Goal: Entertainment & Leisure: Consume media (video, audio)

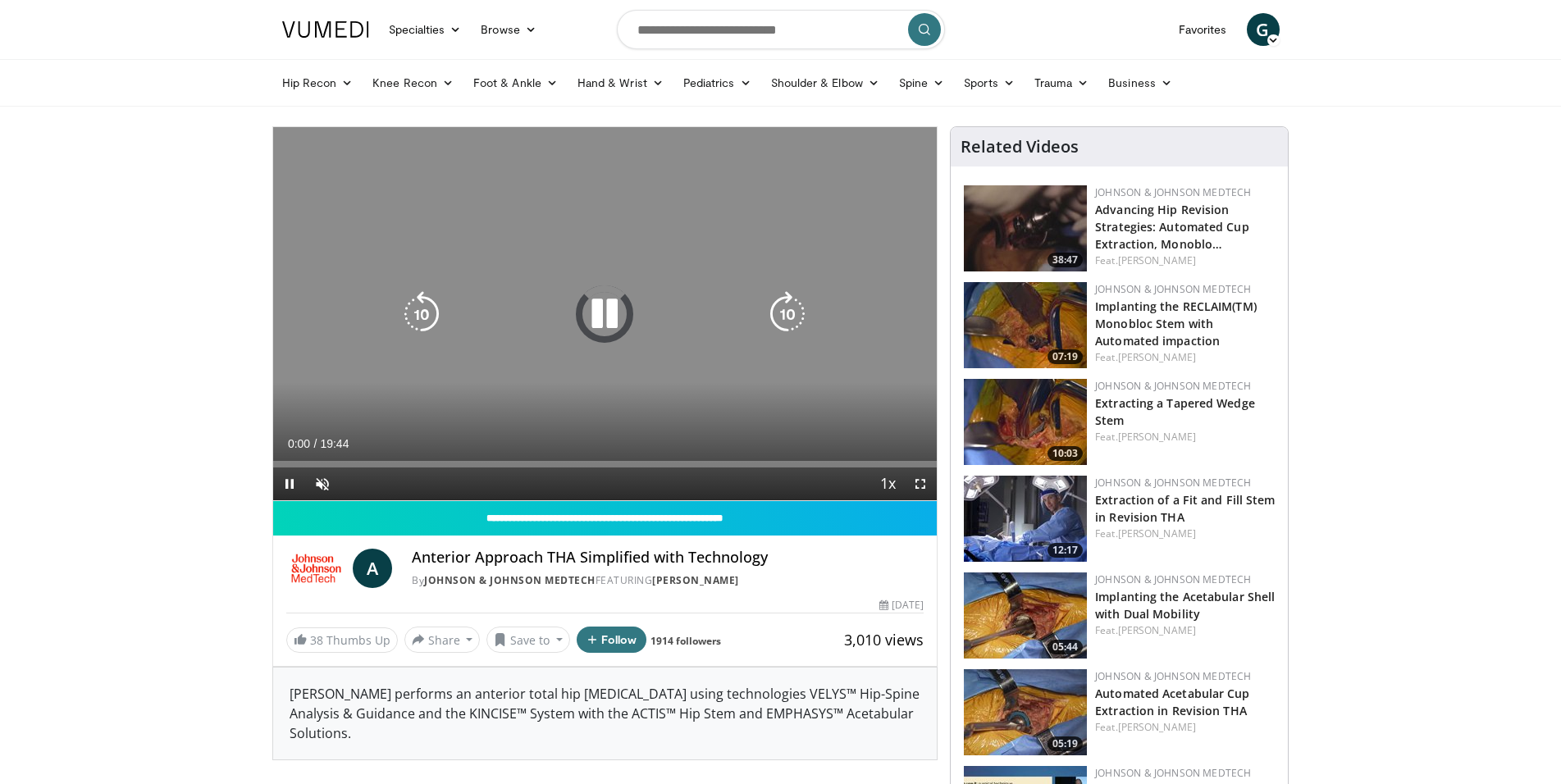
click at [614, 319] on icon "Video Player" at bounding box center [604, 314] width 46 height 46
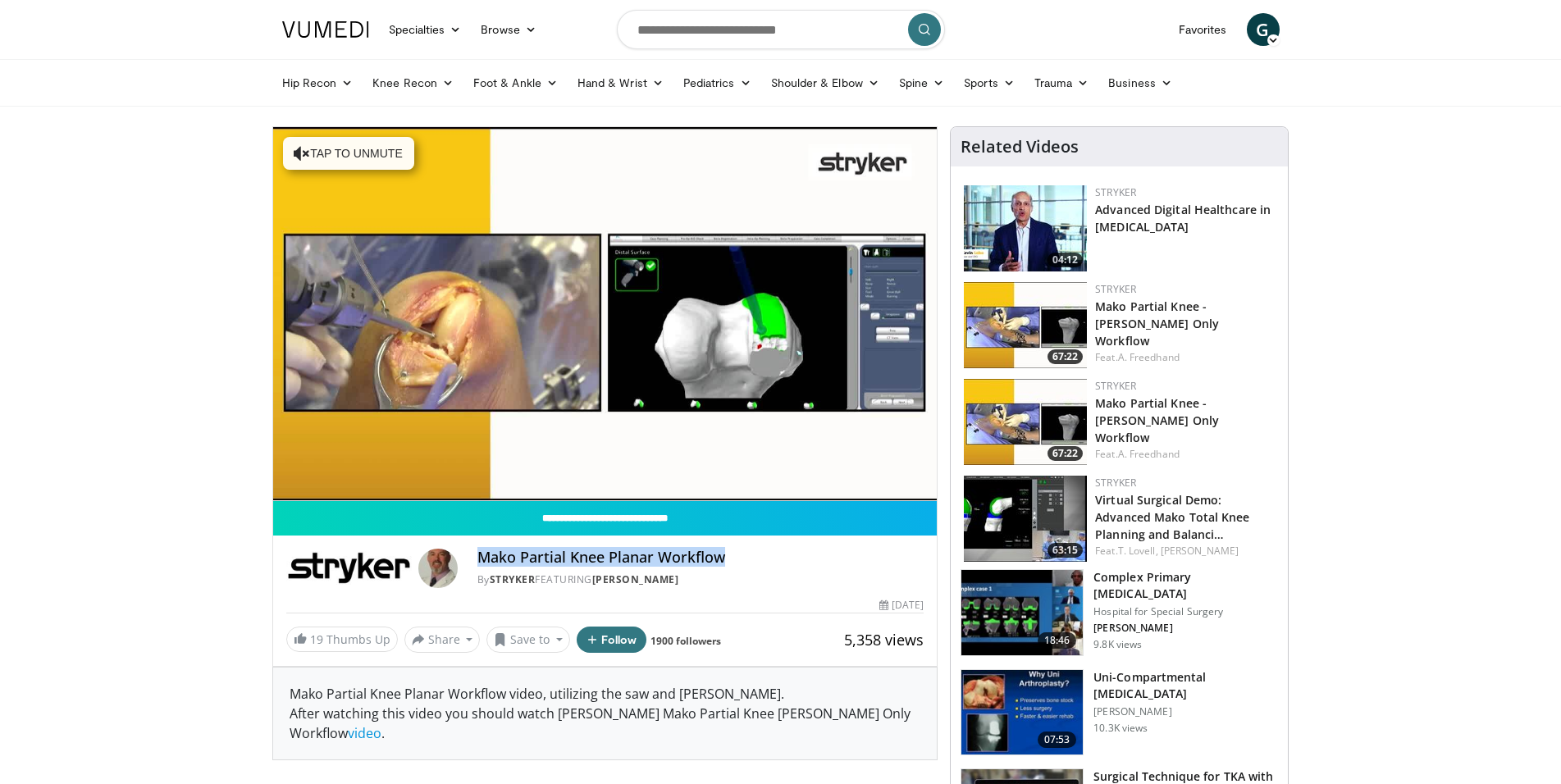
drag, startPoint x: 737, startPoint y: 548, endPoint x: 475, endPoint y: 555, distance: 262.1
click at [475, 555] on div "Mako Partial Knee Planar Workflow By Stryker FEATURING Adam Freedhand By Stryke…" at bounding box center [605, 567] width 638 height 39
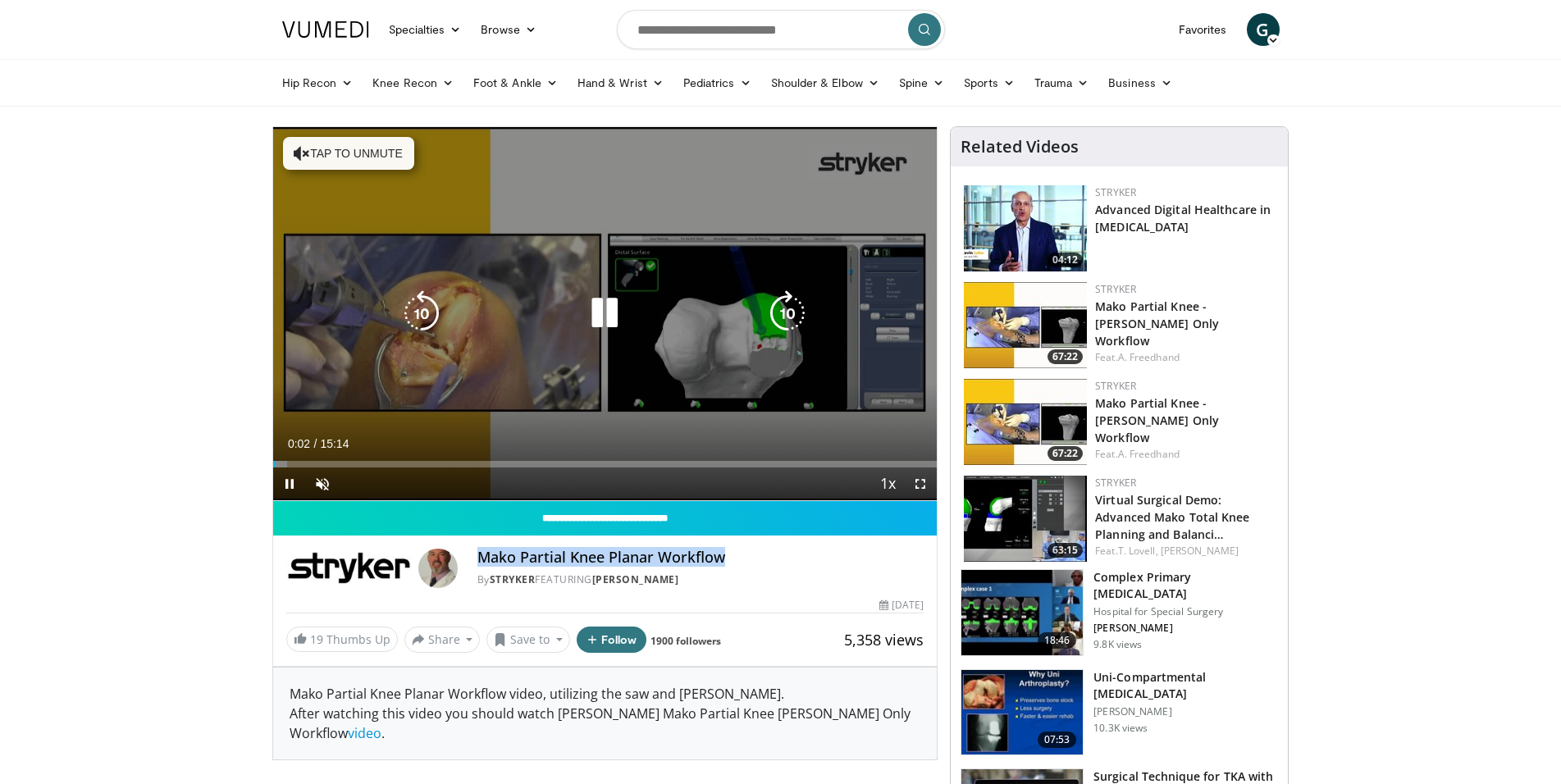
click at [337, 155] on button "Tap to unmute" at bounding box center [349, 153] width 131 height 33
drag, startPoint x: 391, startPoint y: 484, endPoint x: 507, endPoint y: 470, distance: 116.8
click at [468, 477] on div "Current Time 0:03 / Duration 15:14 Pause Skip Backward Skip Forward Mute 100% L…" at bounding box center [605, 484] width 664 height 33
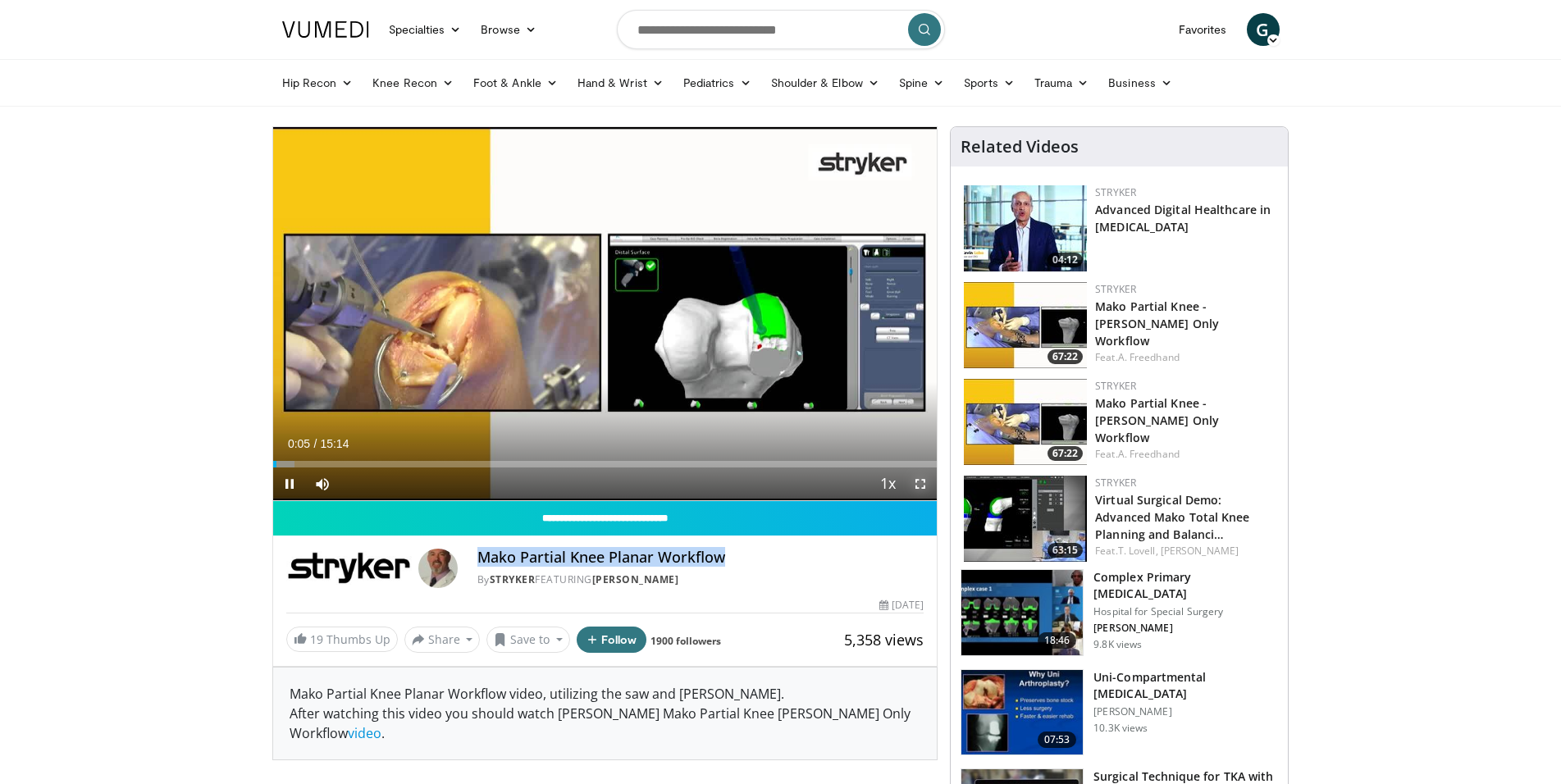
click at [927, 483] on span "Video Player" at bounding box center [920, 484] width 33 height 33
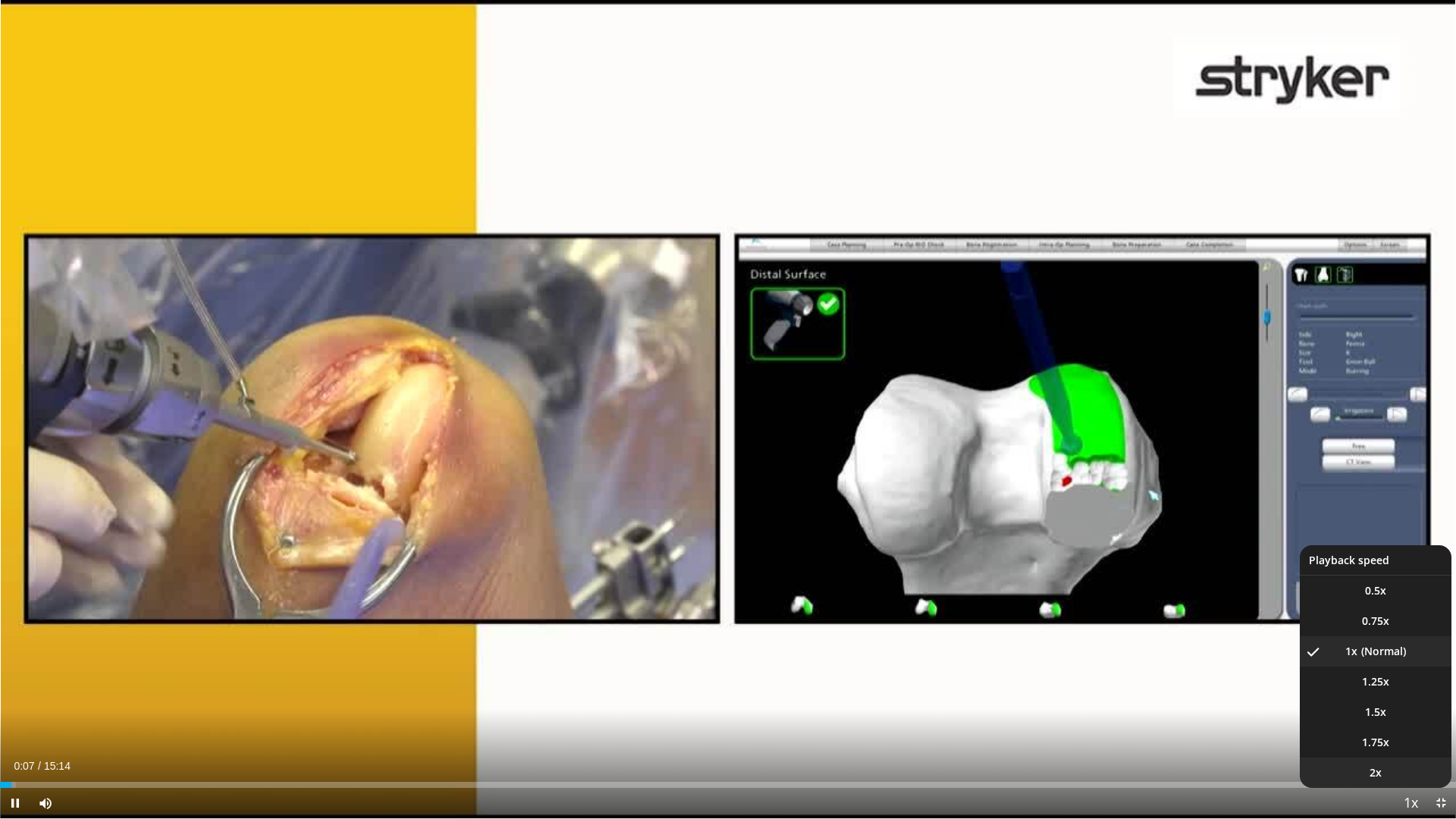
click at [1384, 725] on li "2x" at bounding box center [1375, 774] width 152 height 30
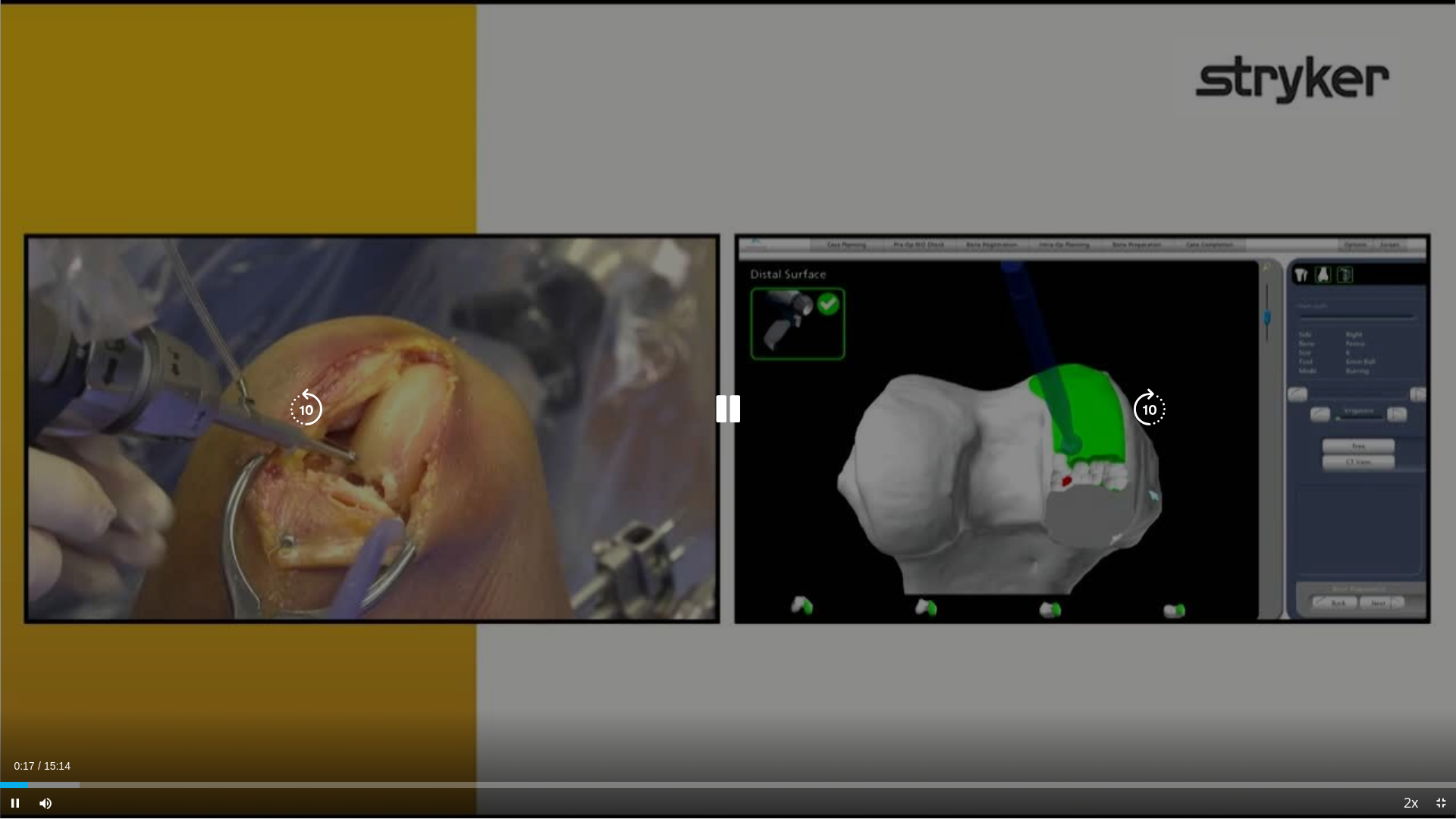
click at [408, 635] on div "10 seconds Tap to unmute" at bounding box center [728, 410] width 1456 height 819
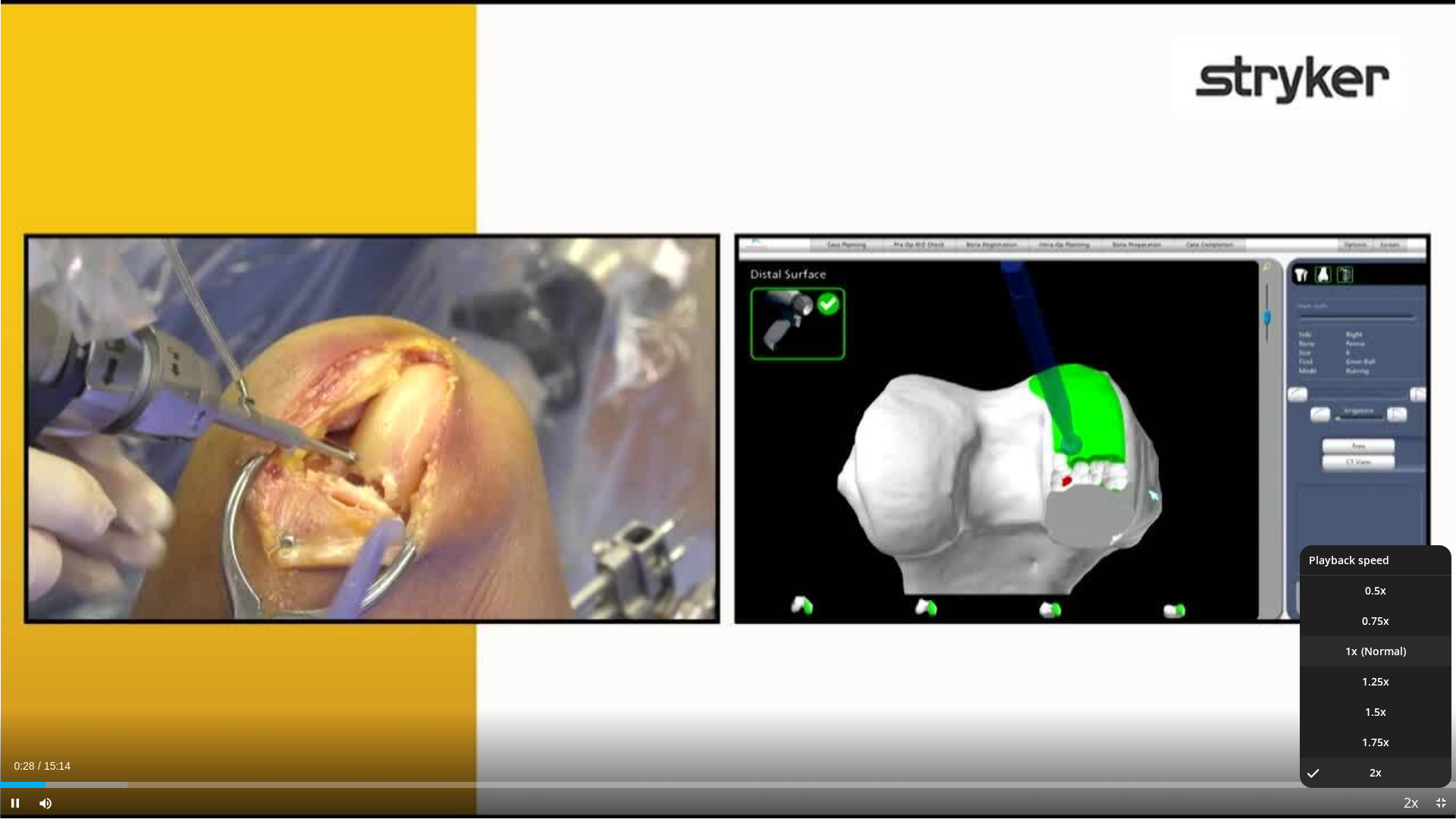
click at [1395, 652] on li "1x" at bounding box center [1375, 651] width 152 height 30
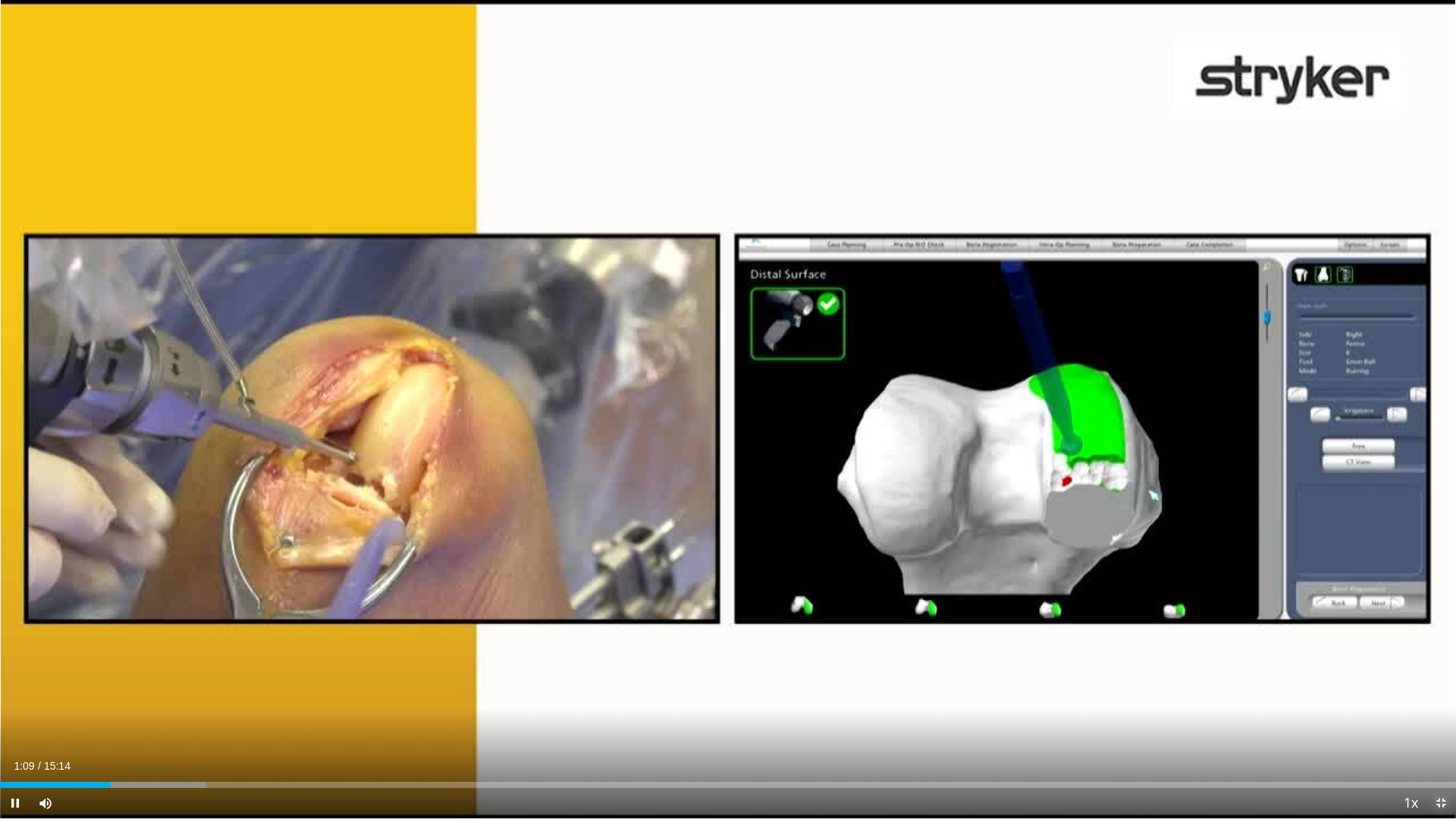
click at [1443, 725] on span "Video Player" at bounding box center [1441, 804] width 30 height 30
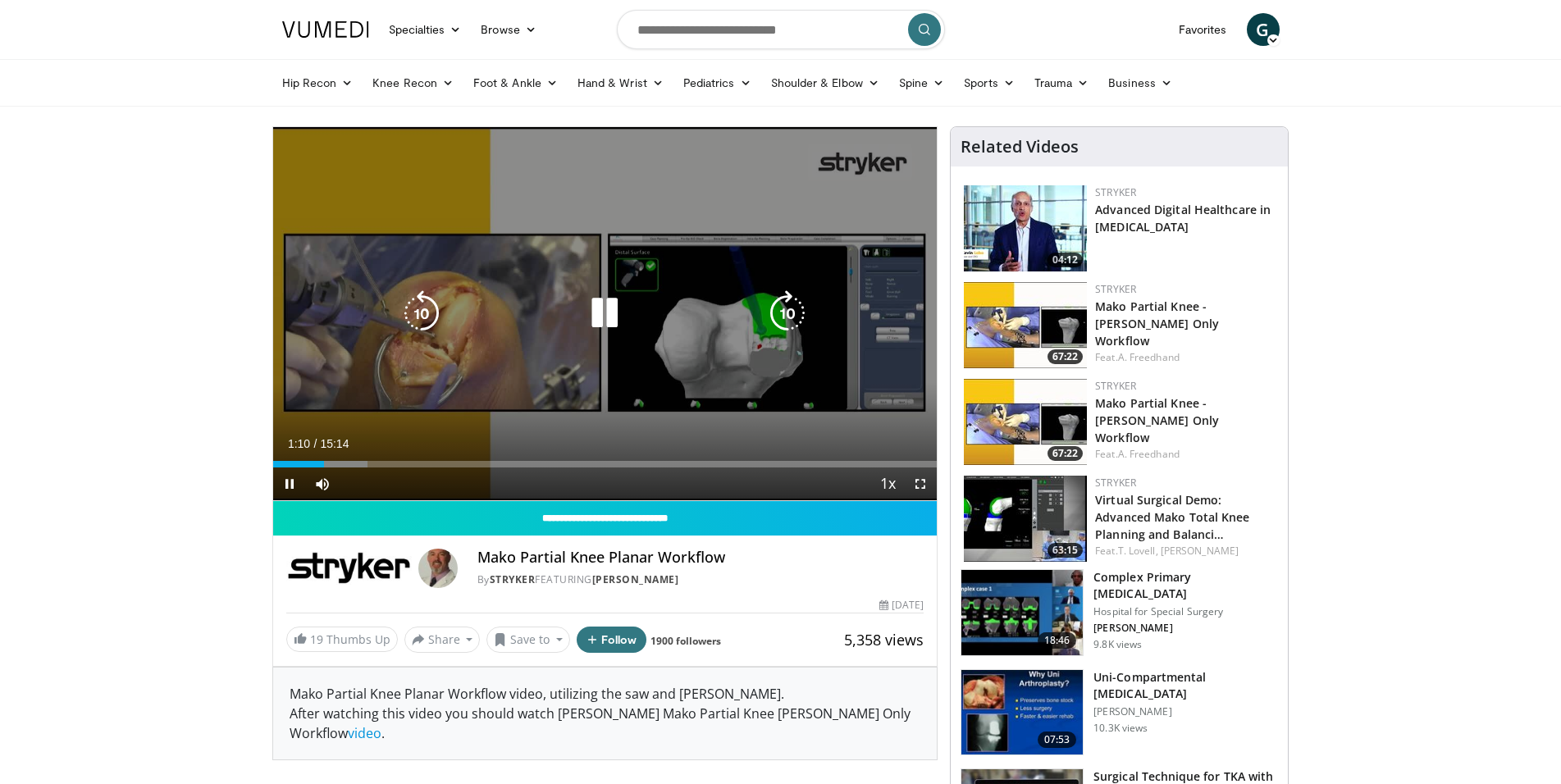
drag, startPoint x: 595, startPoint y: 311, endPoint x: 598, endPoint y: 297, distance: 14.3
click at [595, 311] on icon "Video Player" at bounding box center [604, 313] width 46 height 46
click at [602, 317] on icon "Video Player" at bounding box center [604, 313] width 46 height 46
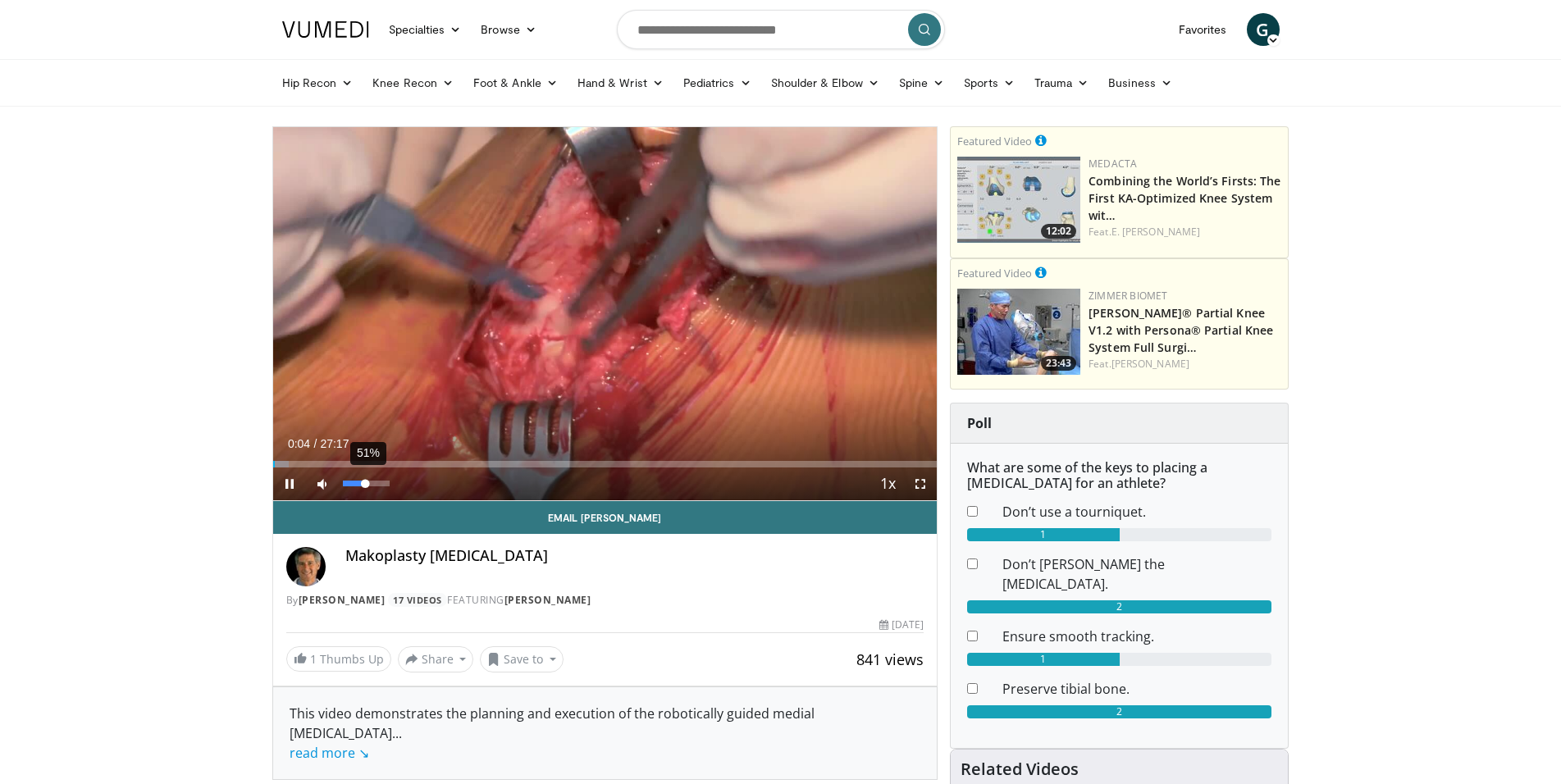
drag, startPoint x: 348, startPoint y: 482, endPoint x: 366, endPoint y: 484, distance: 18.1
click at [366, 484] on div "Volume Level" at bounding box center [353, 484] width 23 height 5
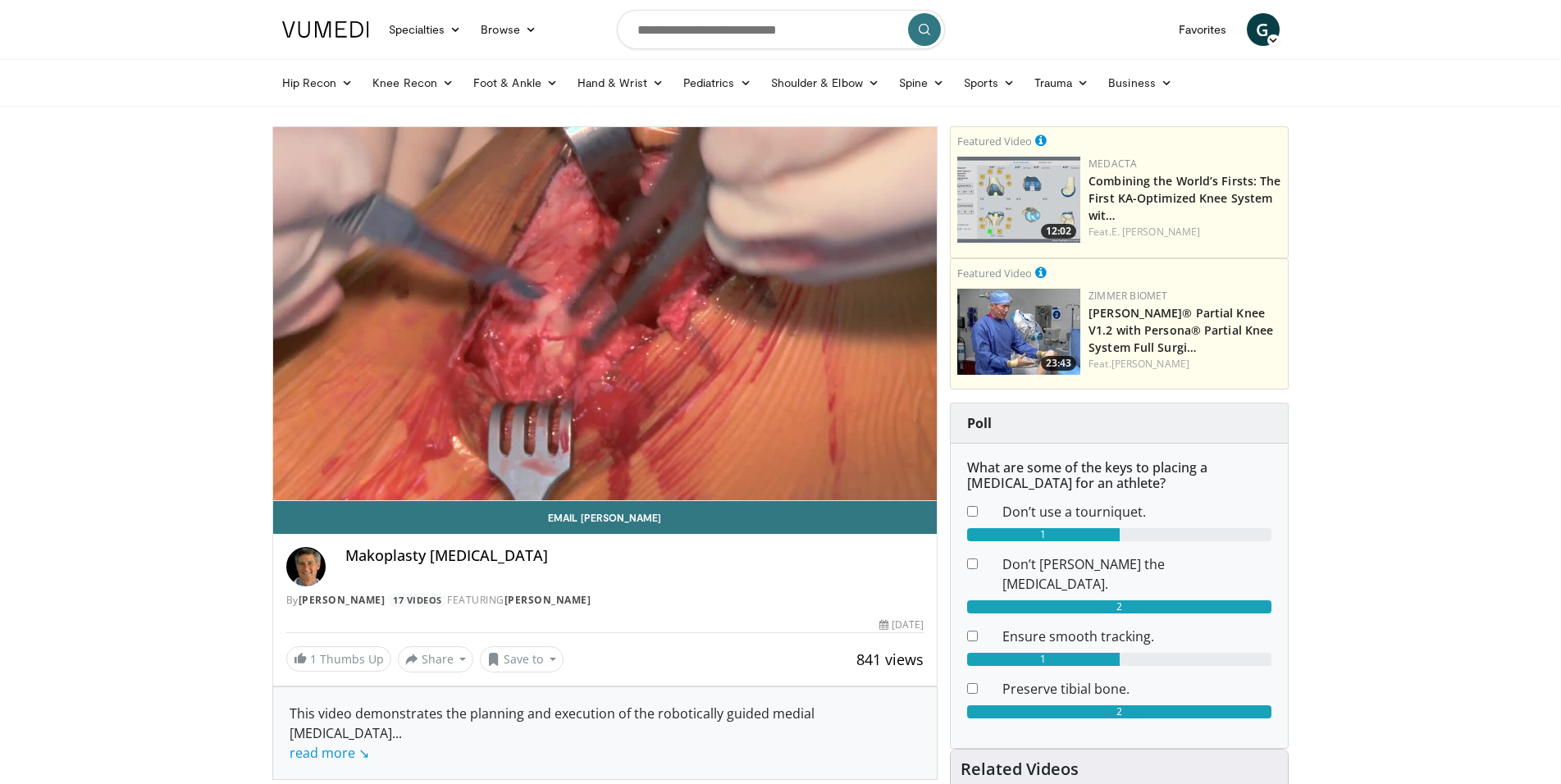
click at [927, 487] on video-js "**********" at bounding box center [605, 314] width 664 height 374
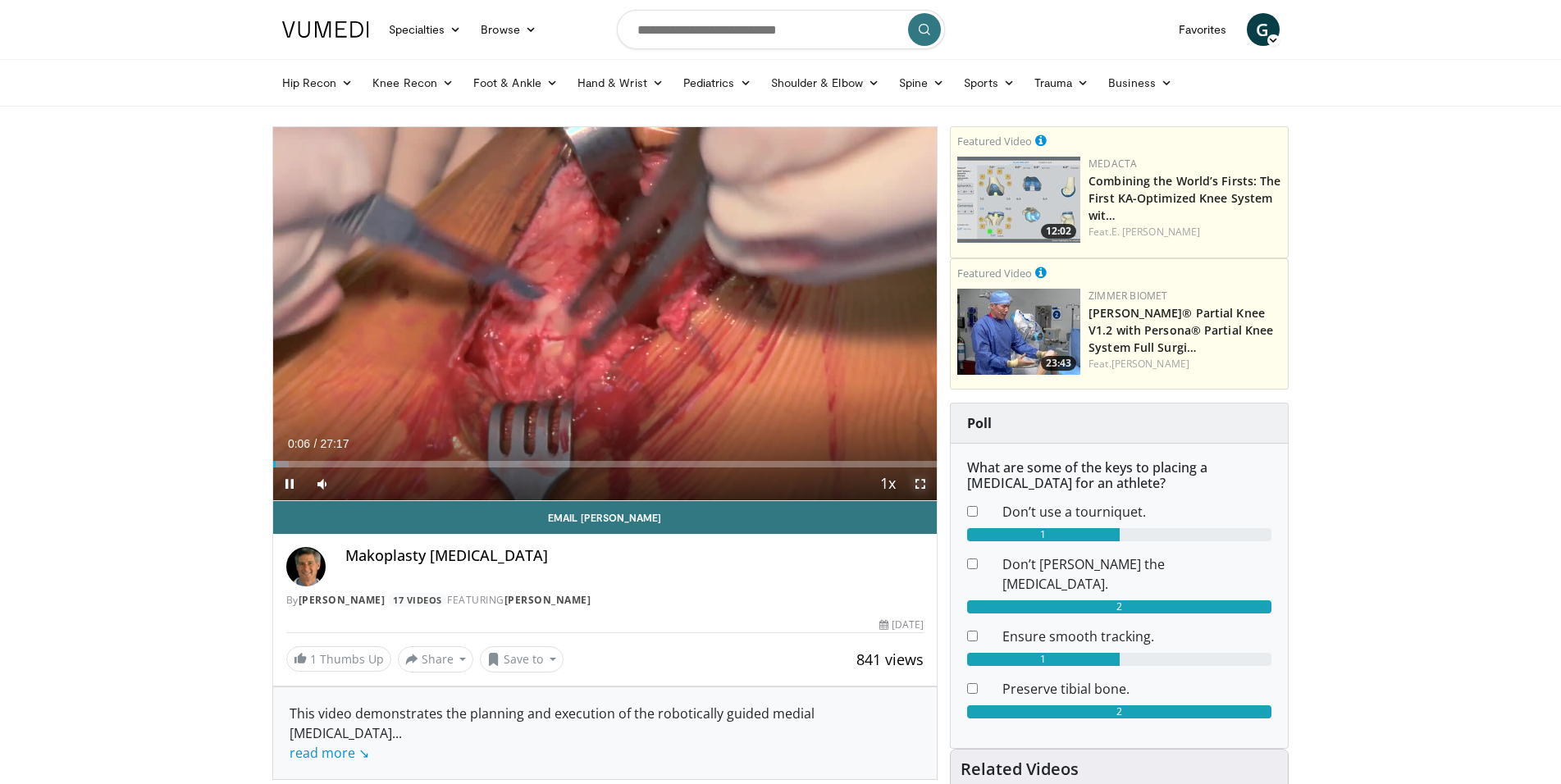
click at [920, 482] on span "Video Player" at bounding box center [920, 484] width 33 height 33
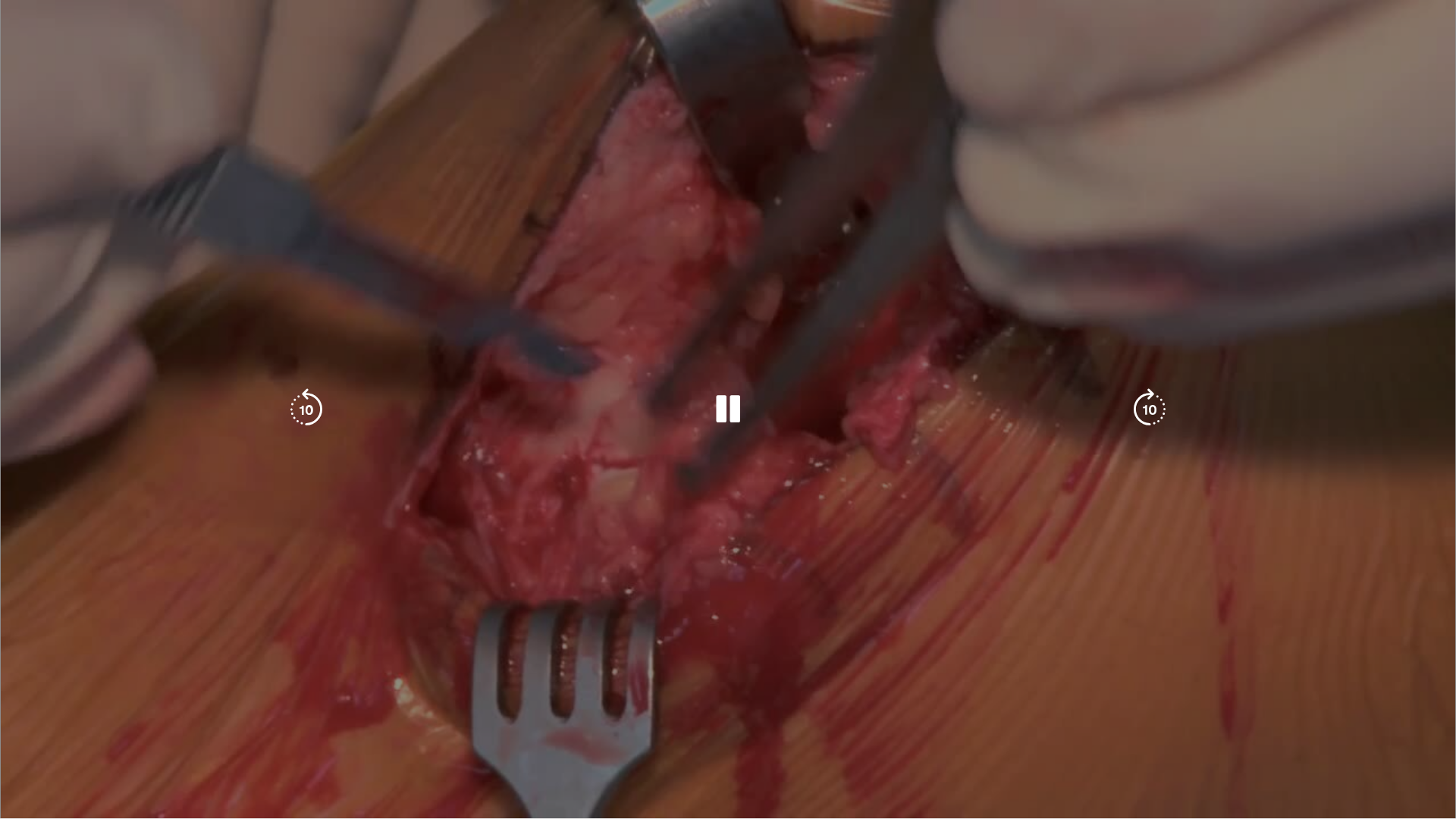
drag, startPoint x: 88, startPoint y: 806, endPoint x: 104, endPoint y: 804, distance: 16.1
click at [104, 725] on div "Volume Level" at bounding box center [84, 834] width 40 height 5
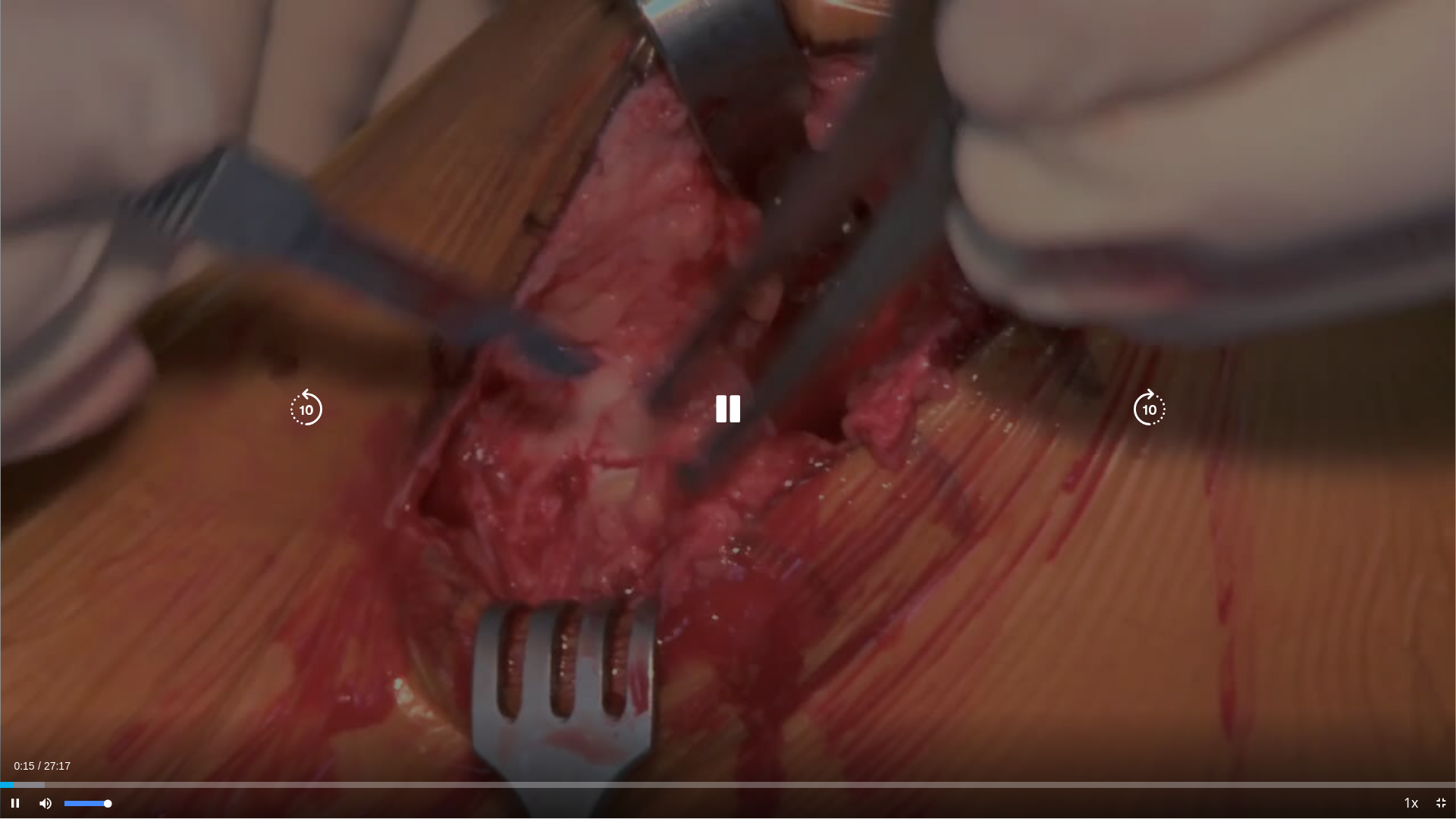
drag, startPoint x: 104, startPoint y: 806, endPoint x: 210, endPoint y: 812, distance: 106.2
click at [166, 725] on div "Current Time 0:15 / Duration 27:17 Pause Skip Backward Skip Forward Mute 100% L…" at bounding box center [728, 804] width 1456 height 30
drag, startPoint x: 108, startPoint y: 805, endPoint x: 420, endPoint y: 589, distance: 379.5
click at [149, 725] on div "Current Time 0:40 / Duration 27:17 Pause Skip Backward Skip Forward Mute 100% L…" at bounding box center [728, 804] width 1456 height 30
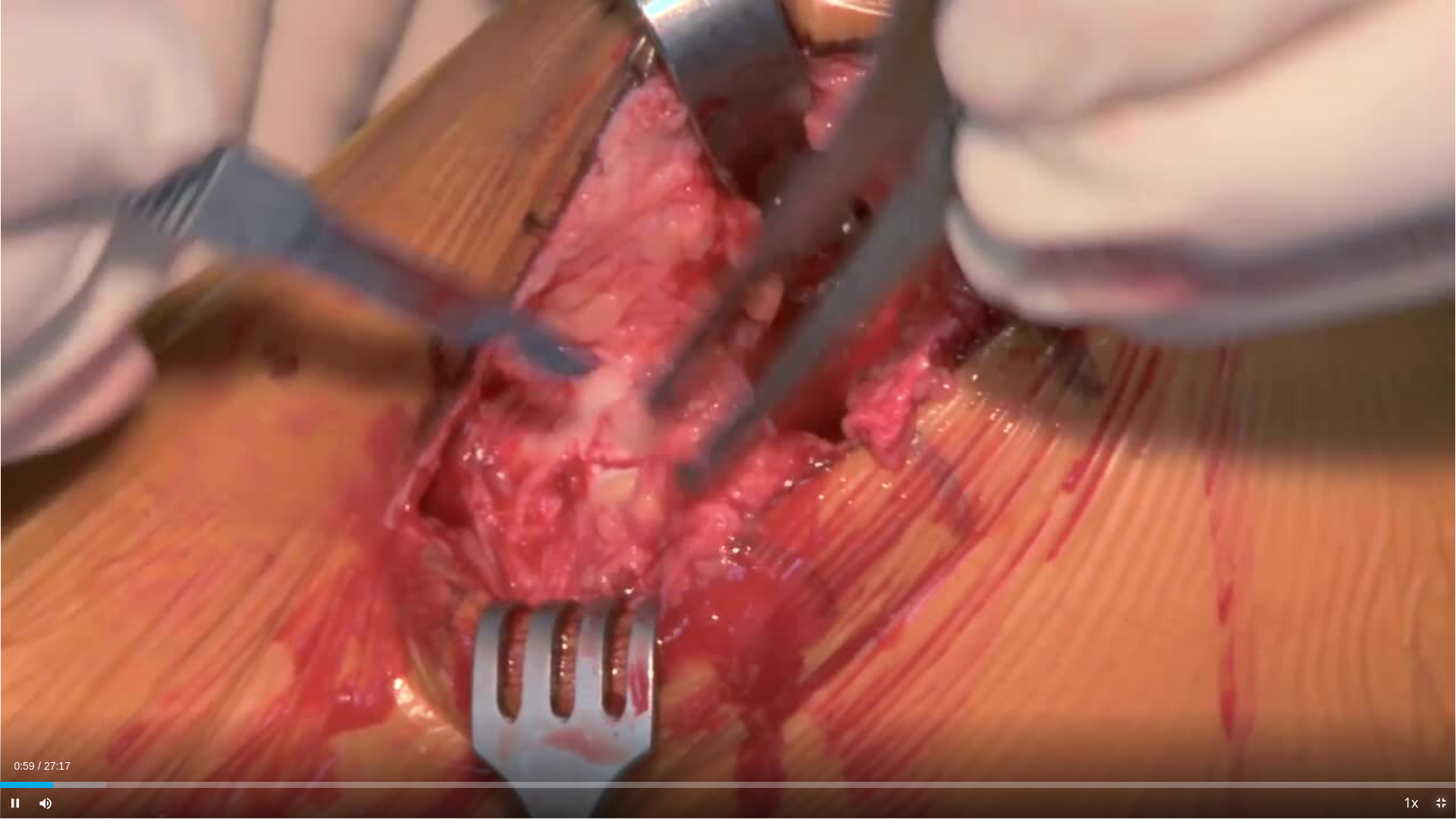
click at [1443, 725] on span "Video Player" at bounding box center [1441, 804] width 30 height 30
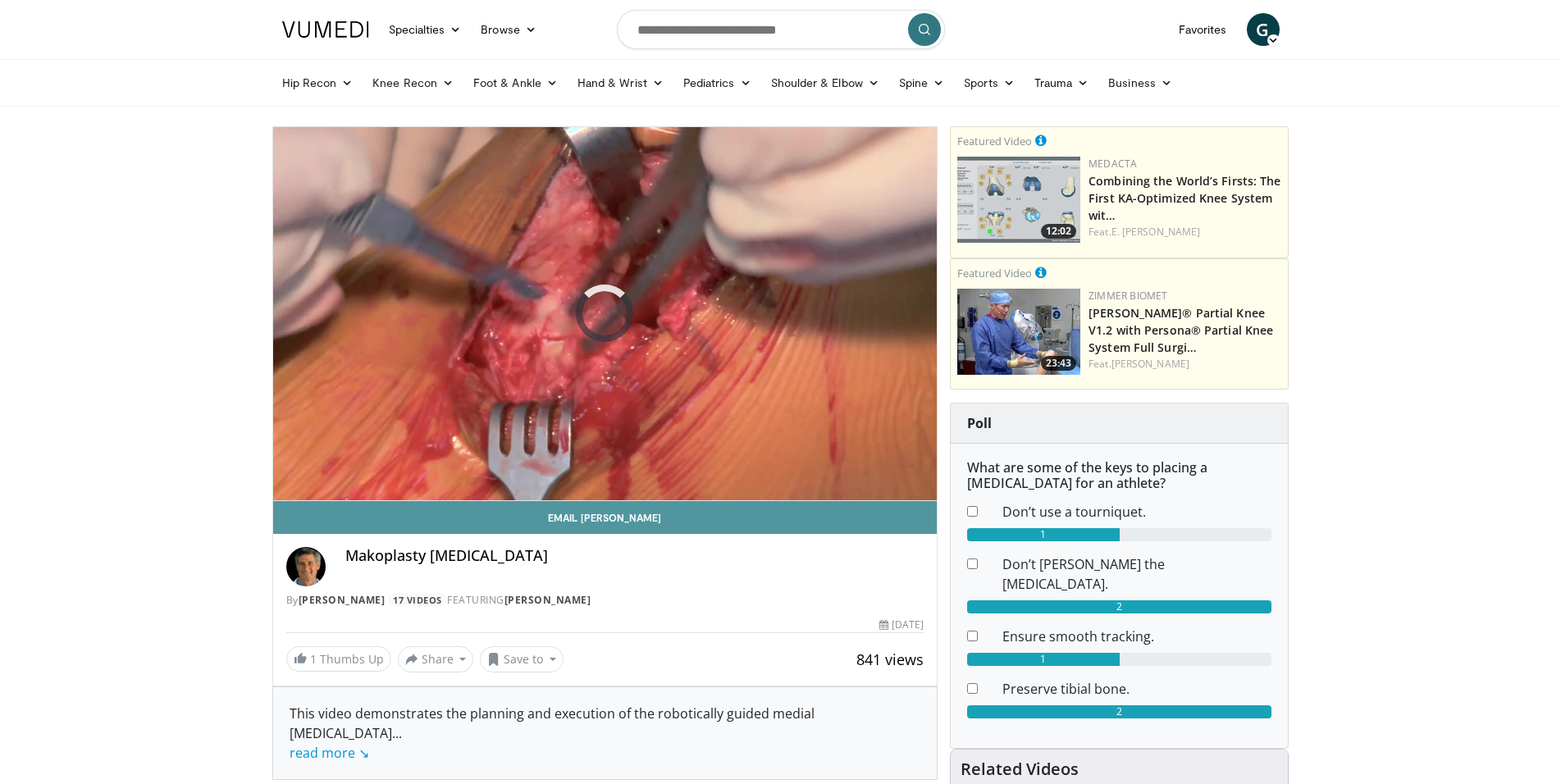
drag, startPoint x: 826, startPoint y: 564, endPoint x: 858, endPoint y: 505, distance: 67.1
click at [826, 564] on h4 "Makoplasty [MEDICAL_DATA]" at bounding box center [635, 556] width 579 height 18
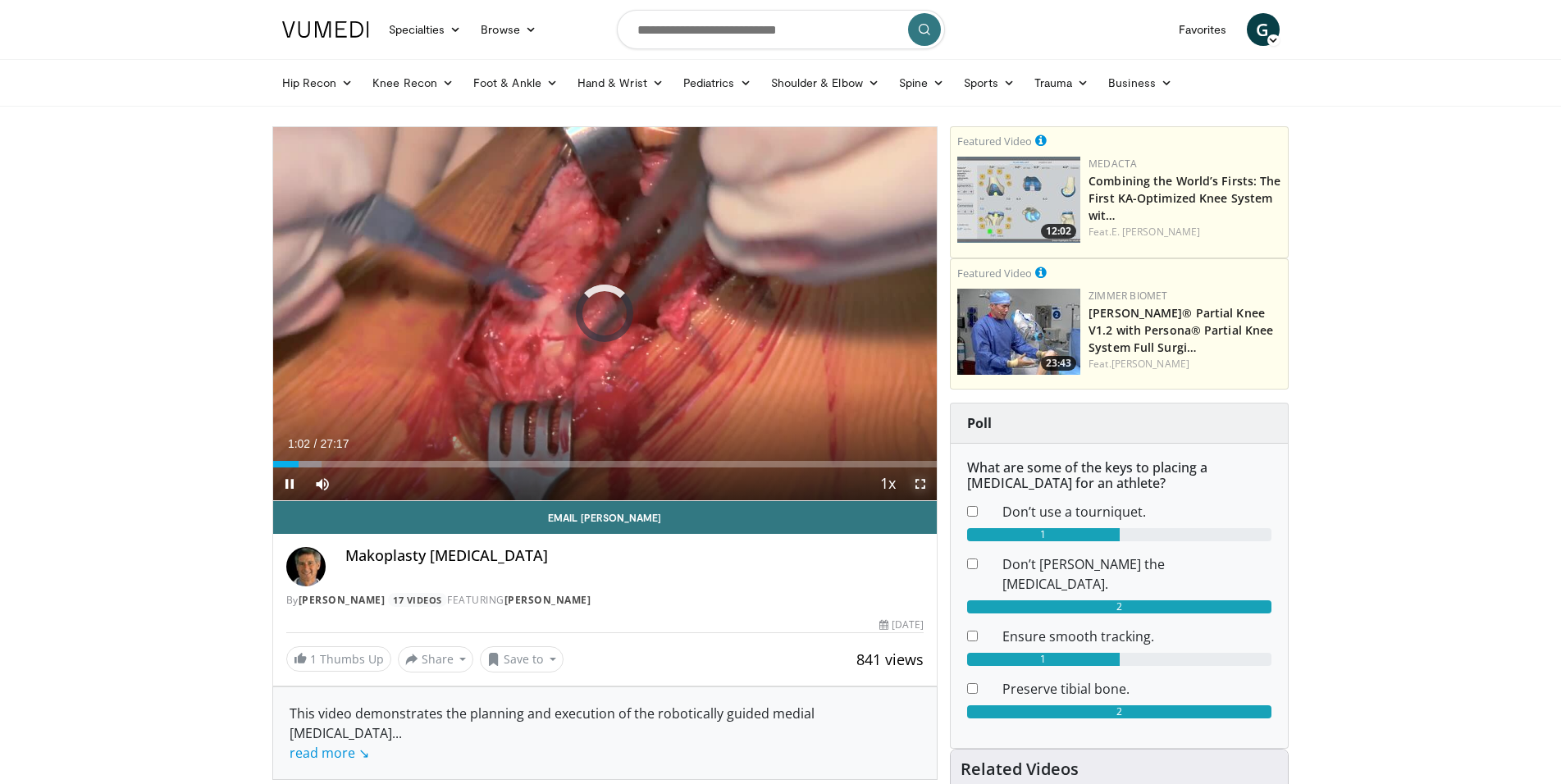
click at [915, 486] on span "Video Player" at bounding box center [920, 484] width 33 height 33
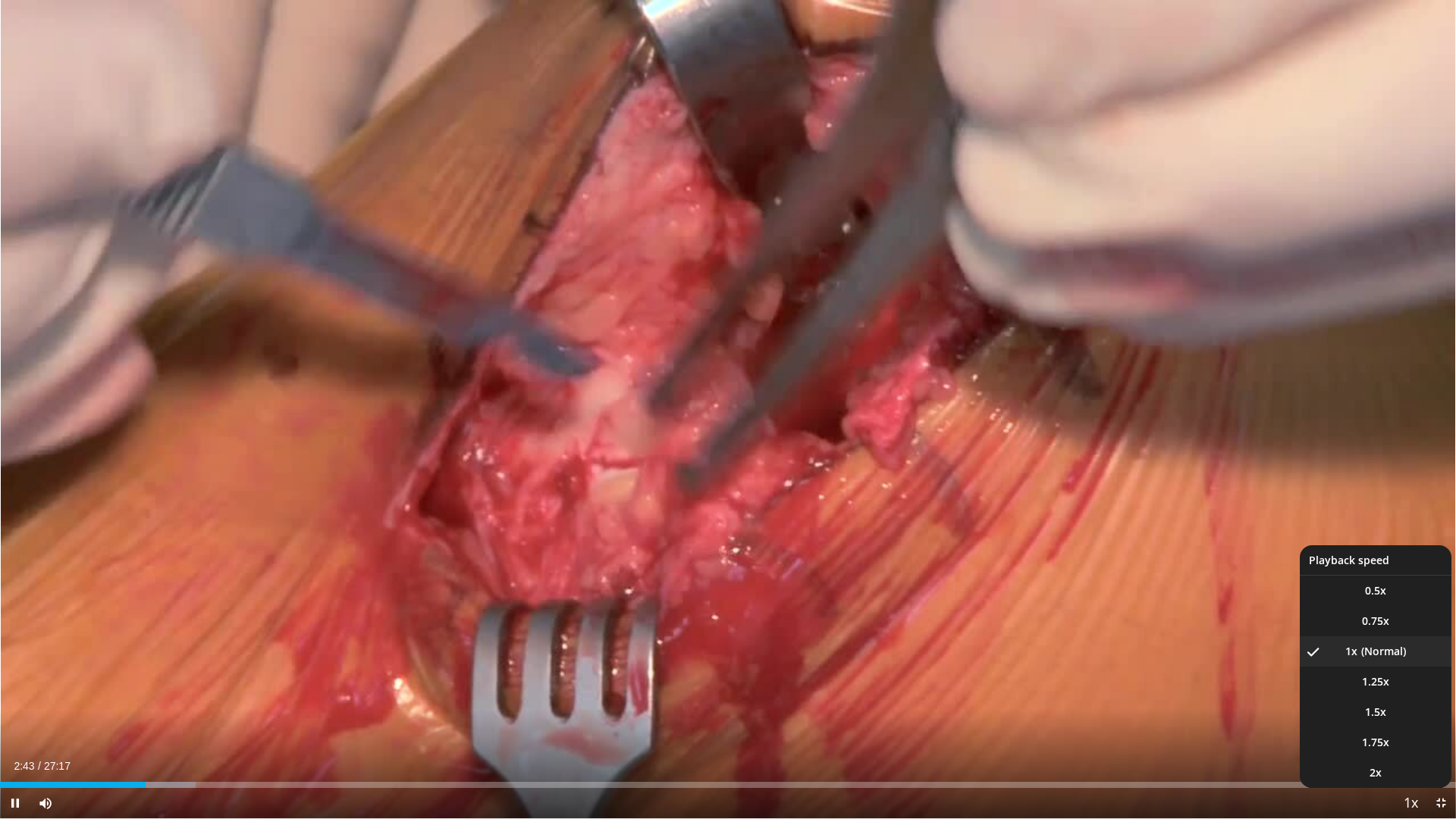
click at [1402, 725] on span "Video Player" at bounding box center [1410, 804] width 21 height 30
click at [1383, 714] on span "1.5x" at bounding box center [1375, 713] width 21 height 15
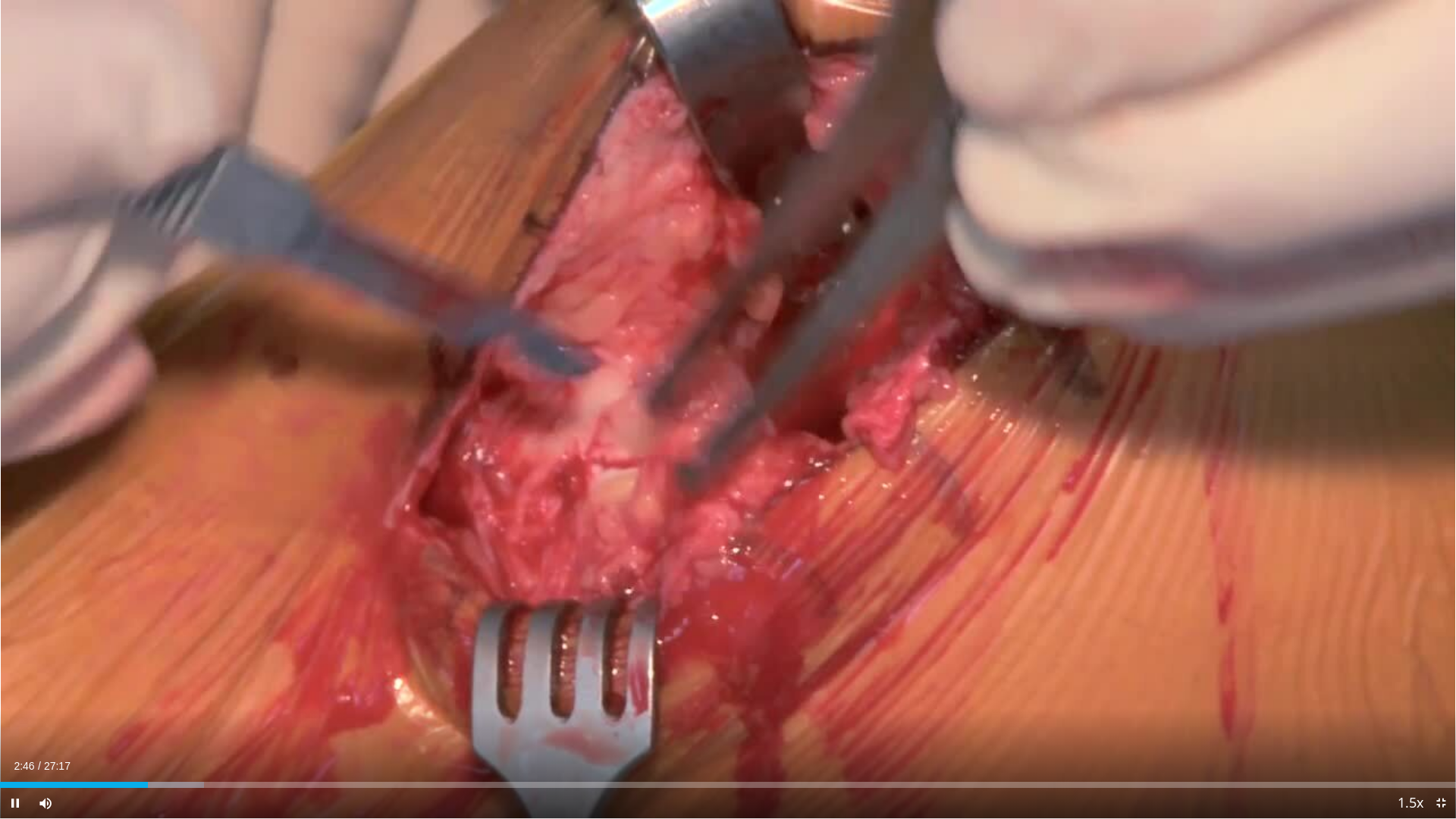
click at [1291, 725] on div "Current Time 2:46 / Duration 27:17 Pause Skip Backward Skip Forward Mute 19% Lo…" at bounding box center [728, 804] width 1456 height 30
click at [1437, 725] on span "Video Player" at bounding box center [1441, 804] width 30 height 30
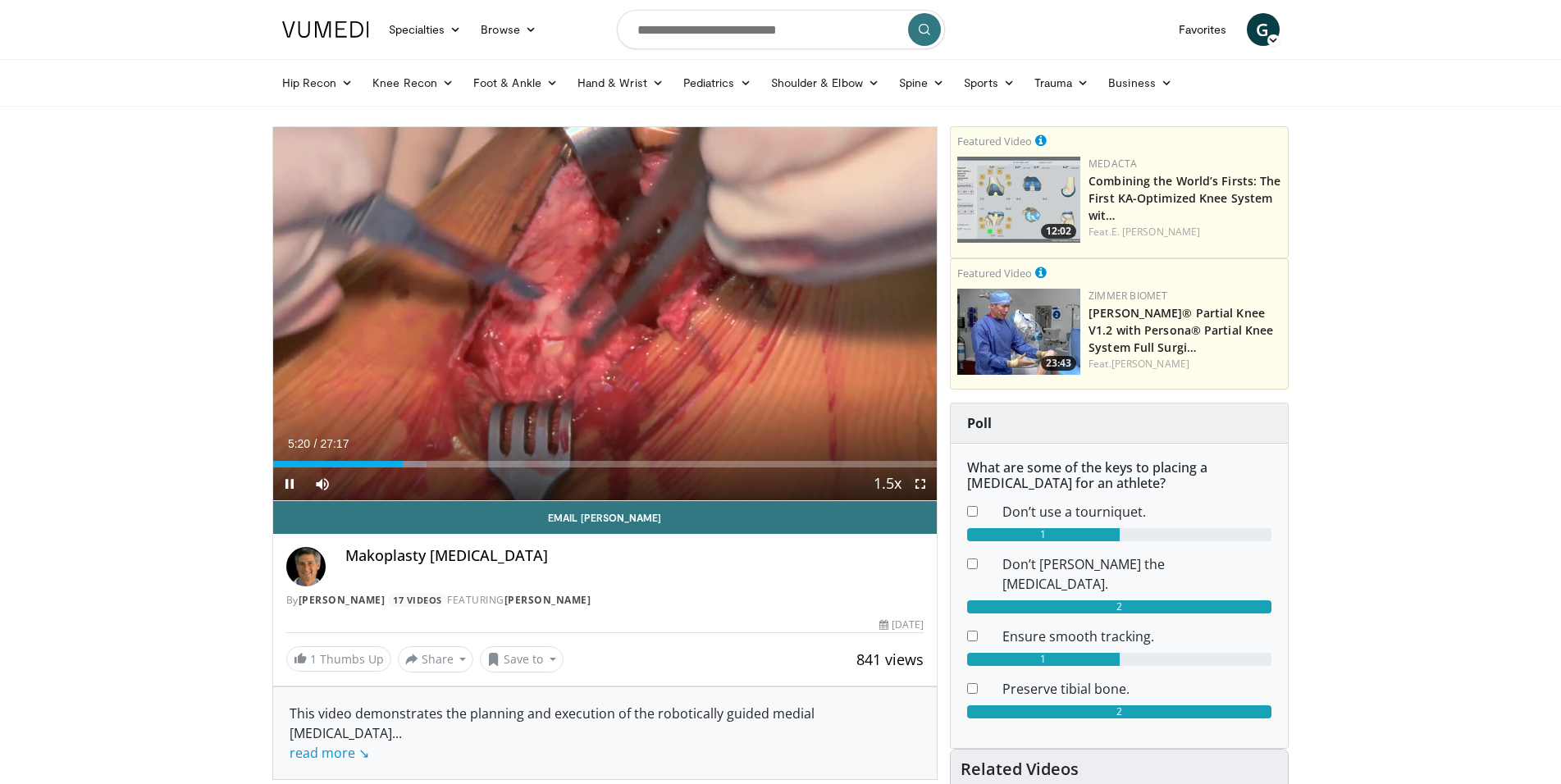
click at [926, 484] on div "10 seconds Tap to unmute" at bounding box center [605, 314] width 664 height 373
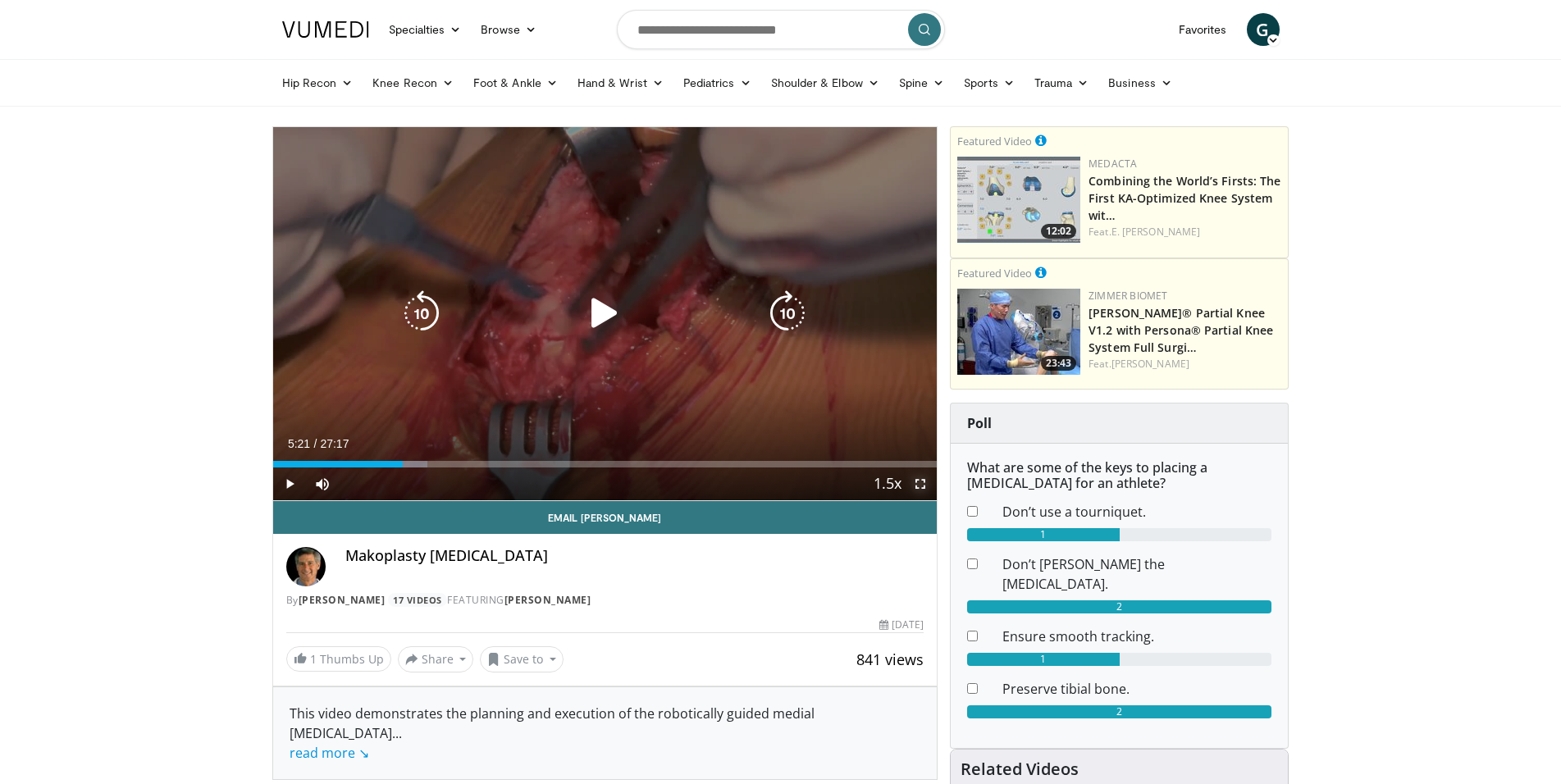
click at [926, 484] on span "Video Player" at bounding box center [920, 484] width 33 height 33
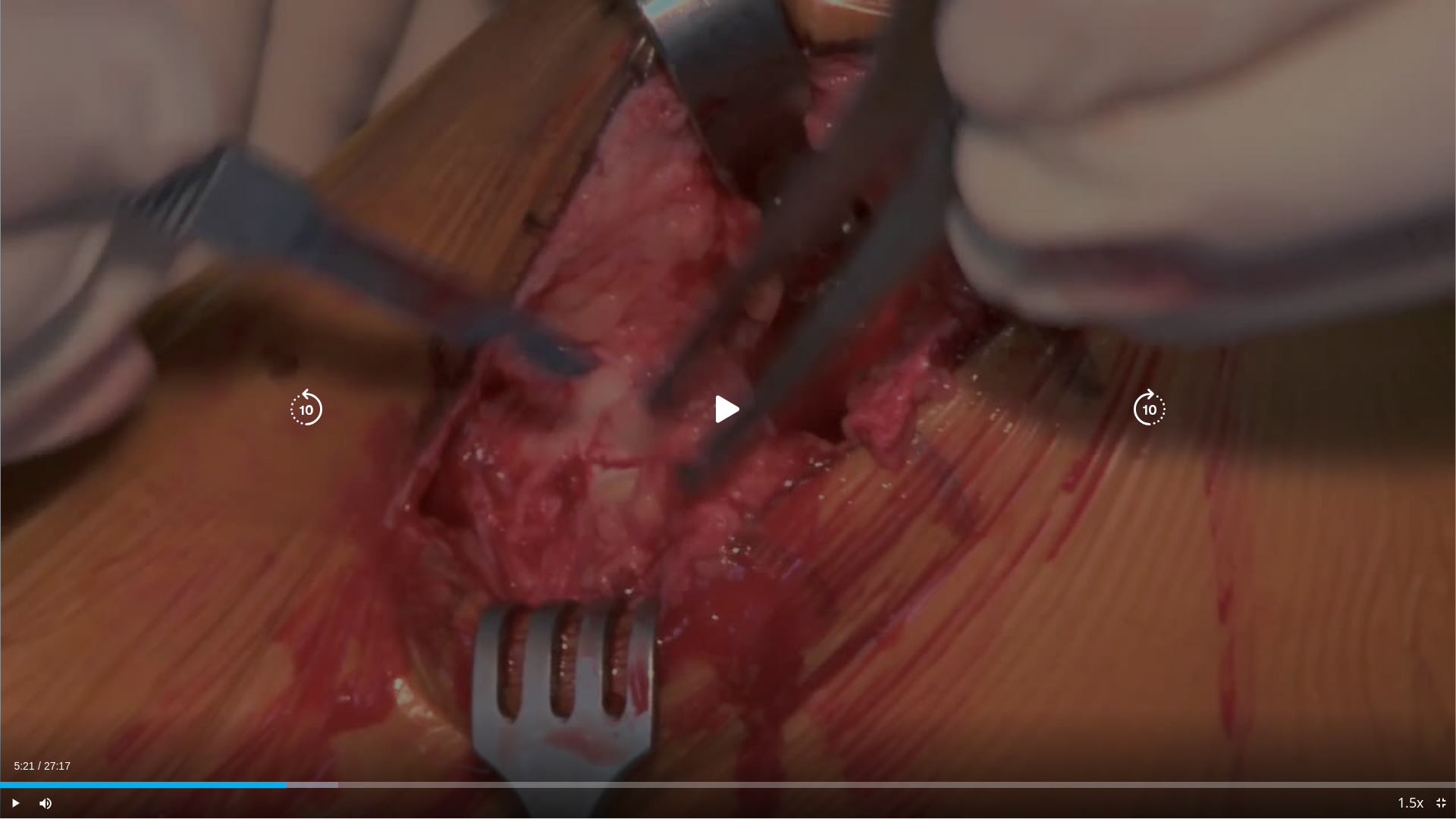
click at [729, 404] on icon "Video Player" at bounding box center [728, 410] width 42 height 42
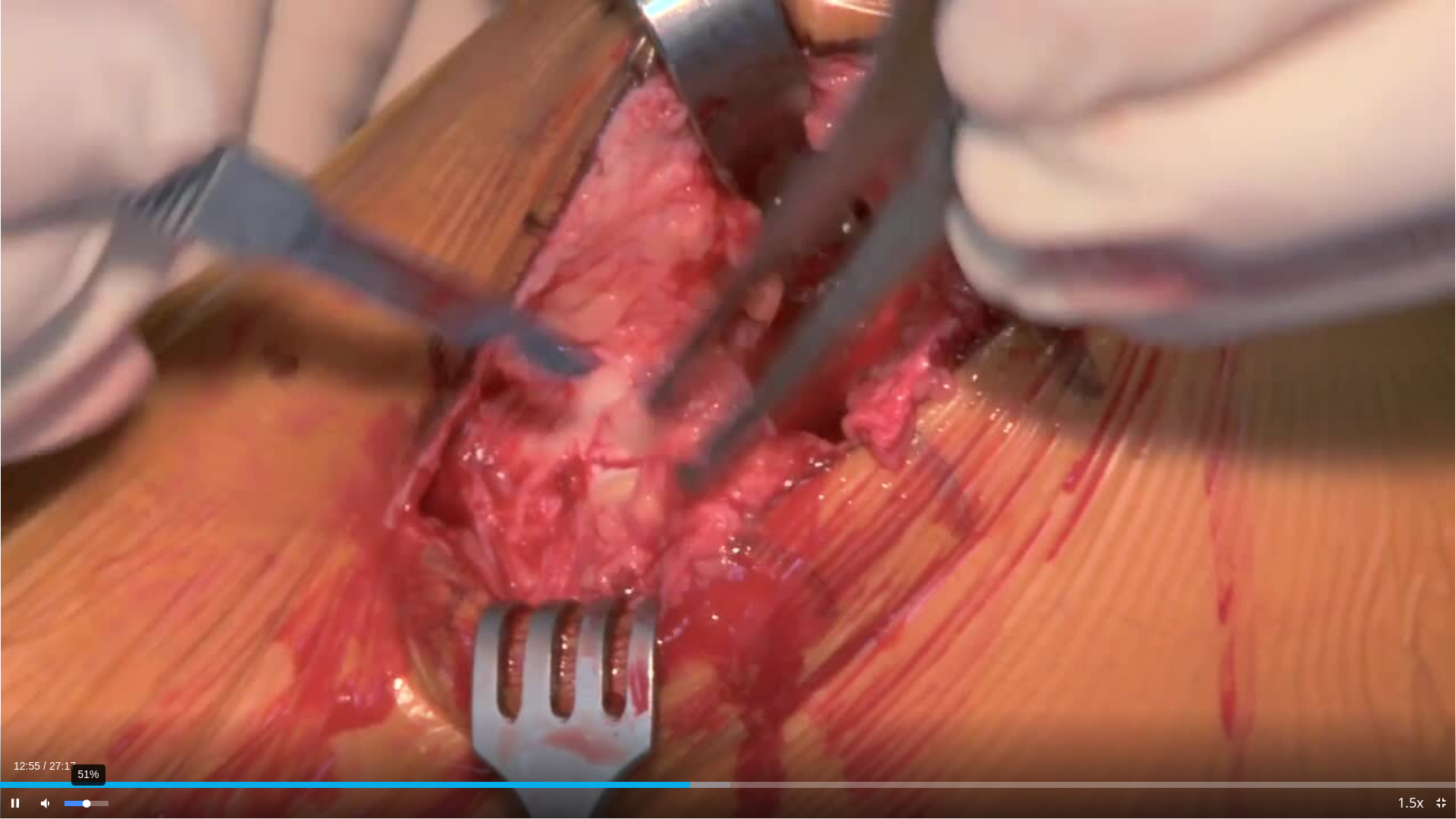
click at [88, 725] on div "51%" at bounding box center [86, 804] width 43 height 5
drag, startPoint x: 88, startPoint y: 805, endPoint x: 80, endPoint y: 804, distance: 8.1
click at [80, 725] on div "Volume Level" at bounding box center [72, 804] width 15 height 5
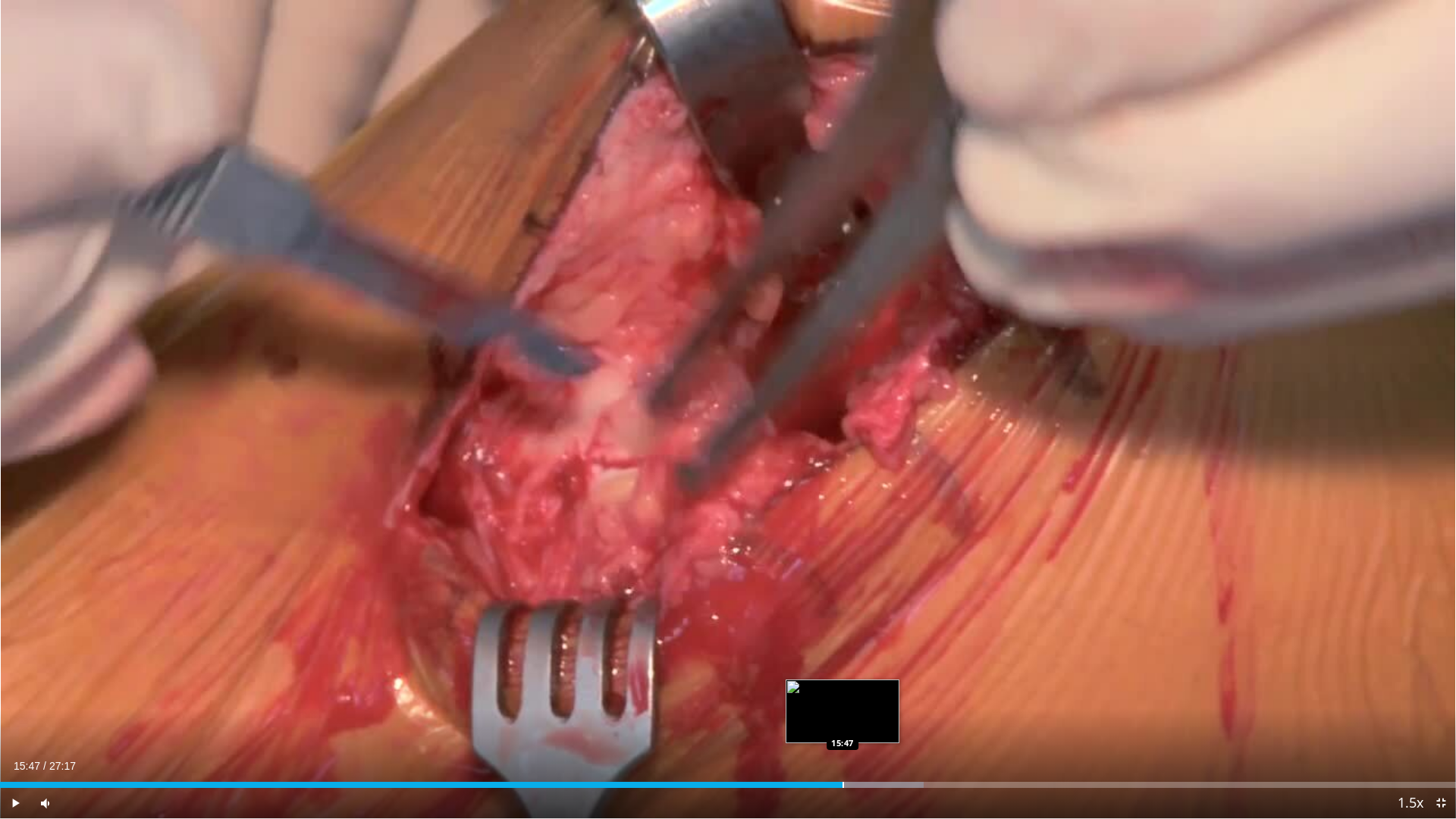
click at [842, 725] on div "Loaded : 63.42% 15:47 15:47" at bounding box center [728, 784] width 1456 height 6
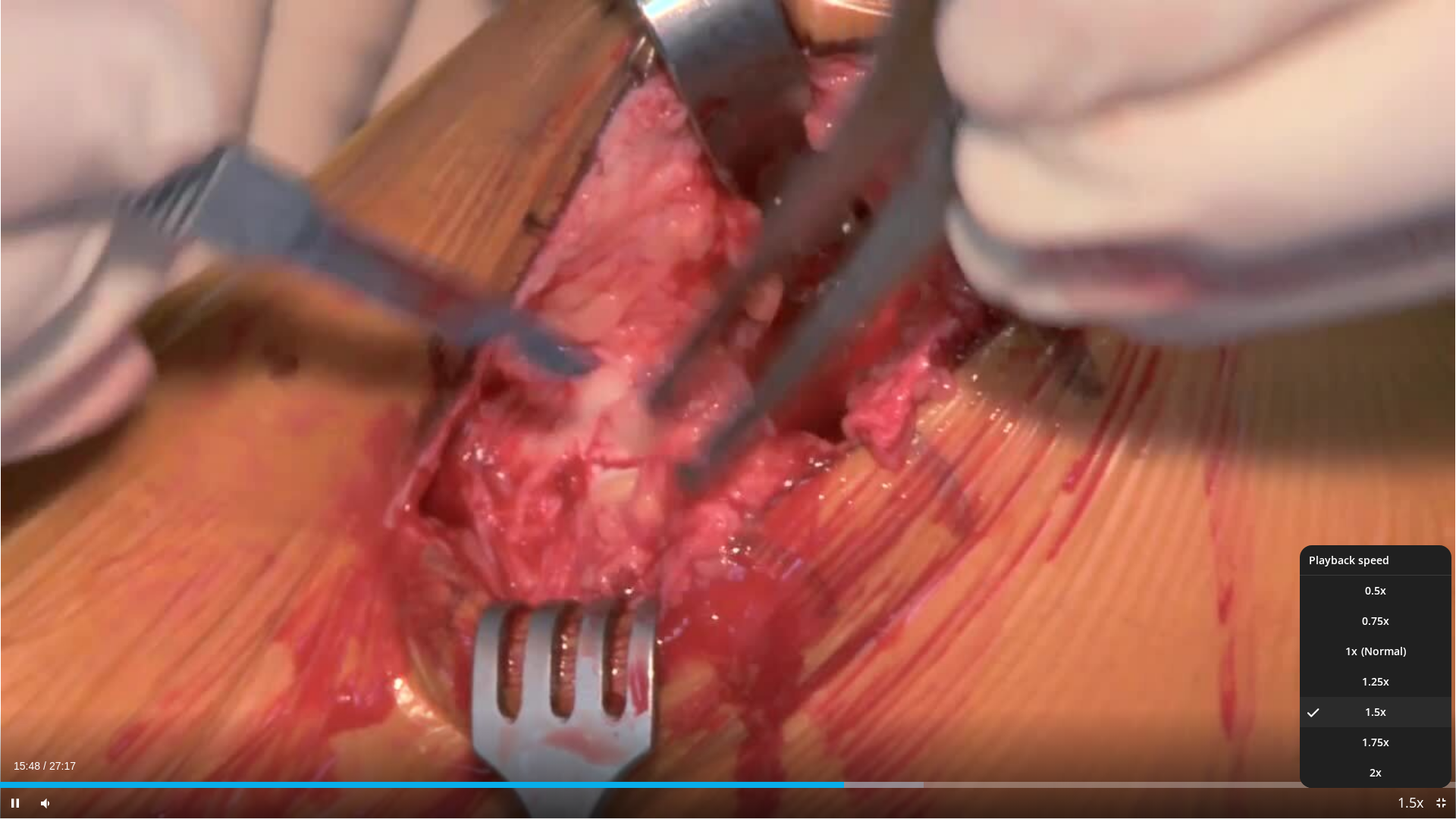
click at [1416, 725] on span "Video Player" at bounding box center [1410, 804] width 21 height 30
click at [1381, 649] on li "1x" at bounding box center [1375, 651] width 152 height 30
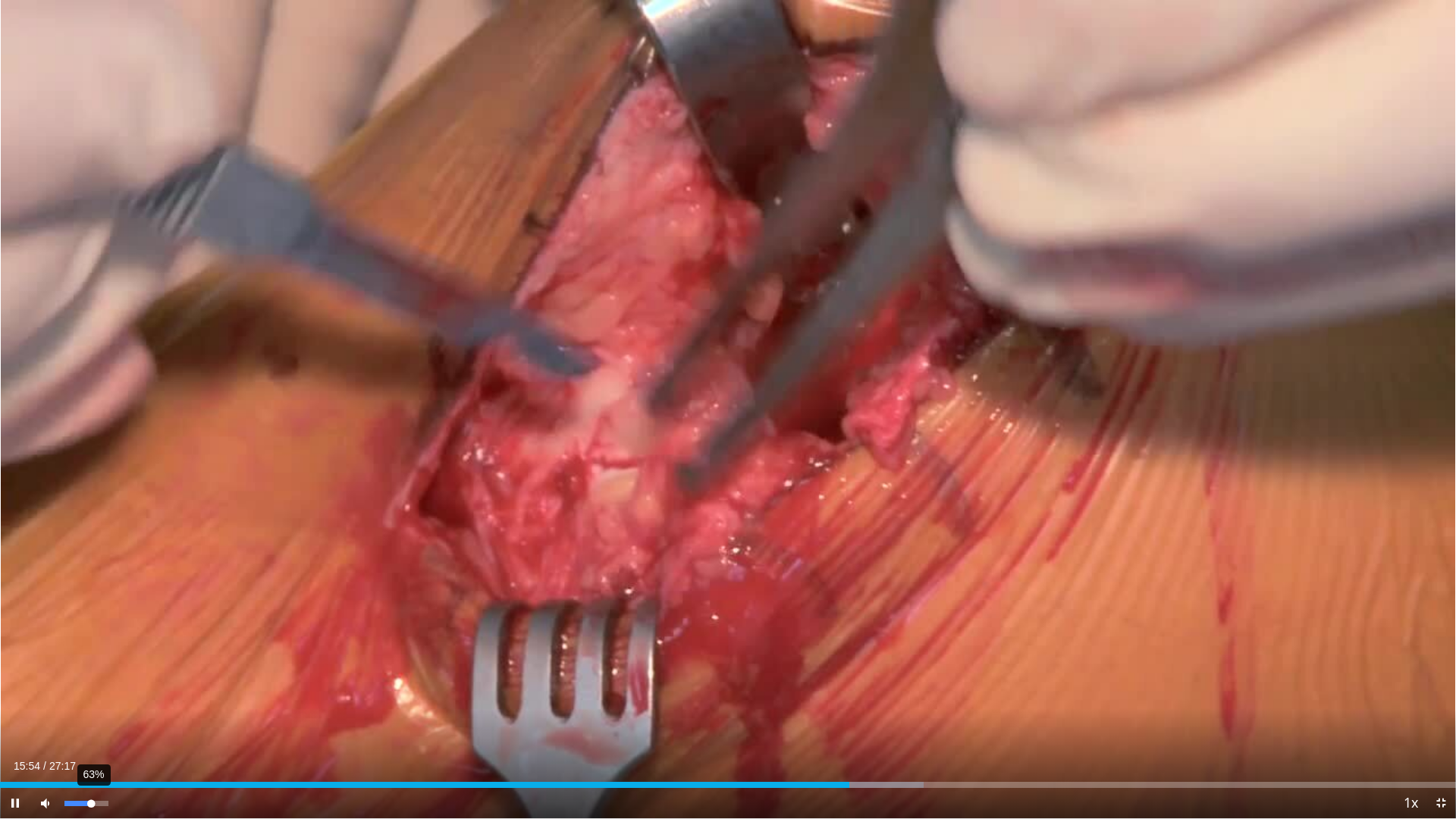
click at [91, 725] on div "63%" at bounding box center [86, 804] width 43 height 5
click at [80, 725] on div "35%" at bounding box center [86, 804] width 43 height 5
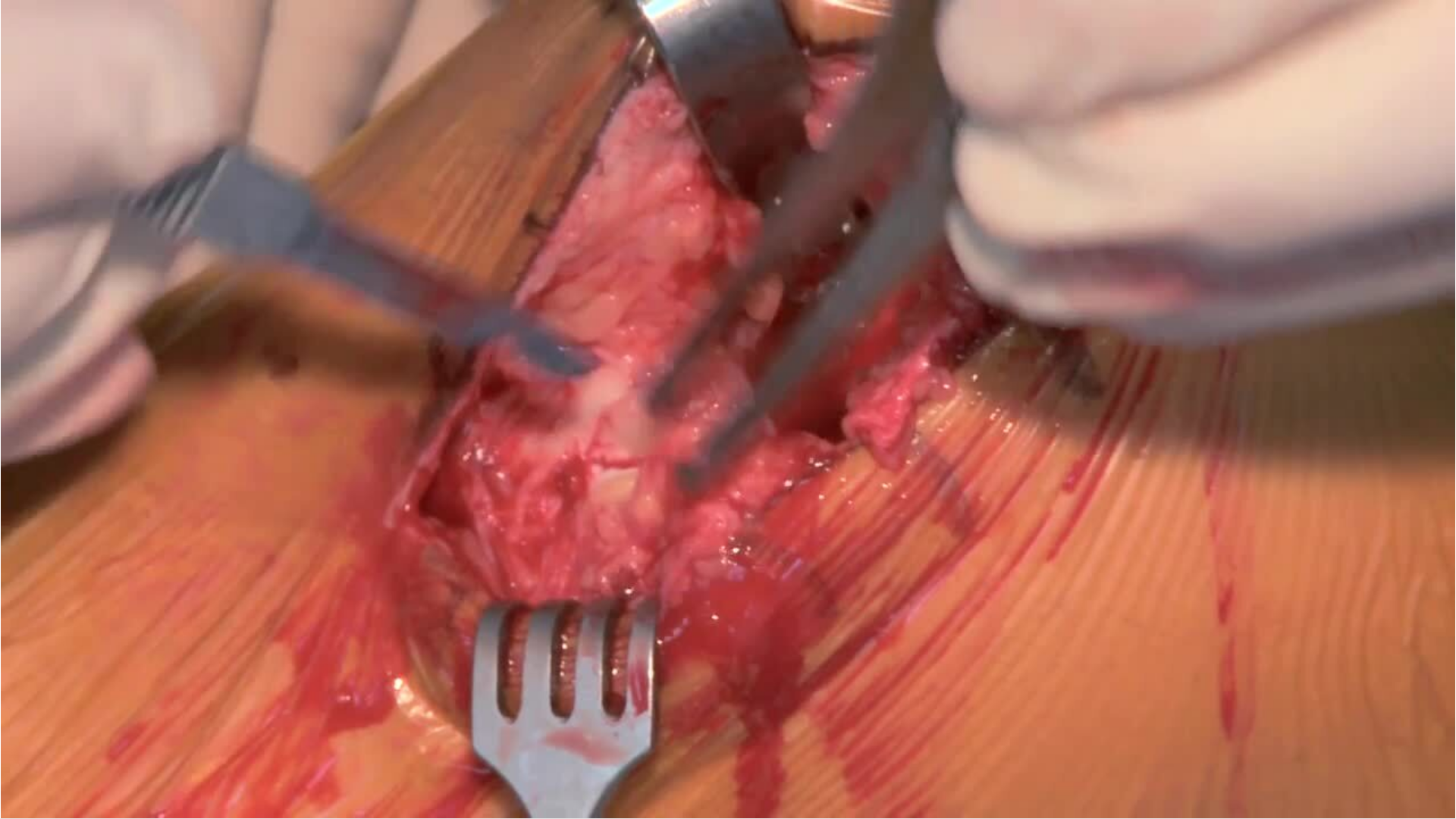
click at [1395, 725] on button "Playback Rate" at bounding box center [1411, 804] width 30 height 30
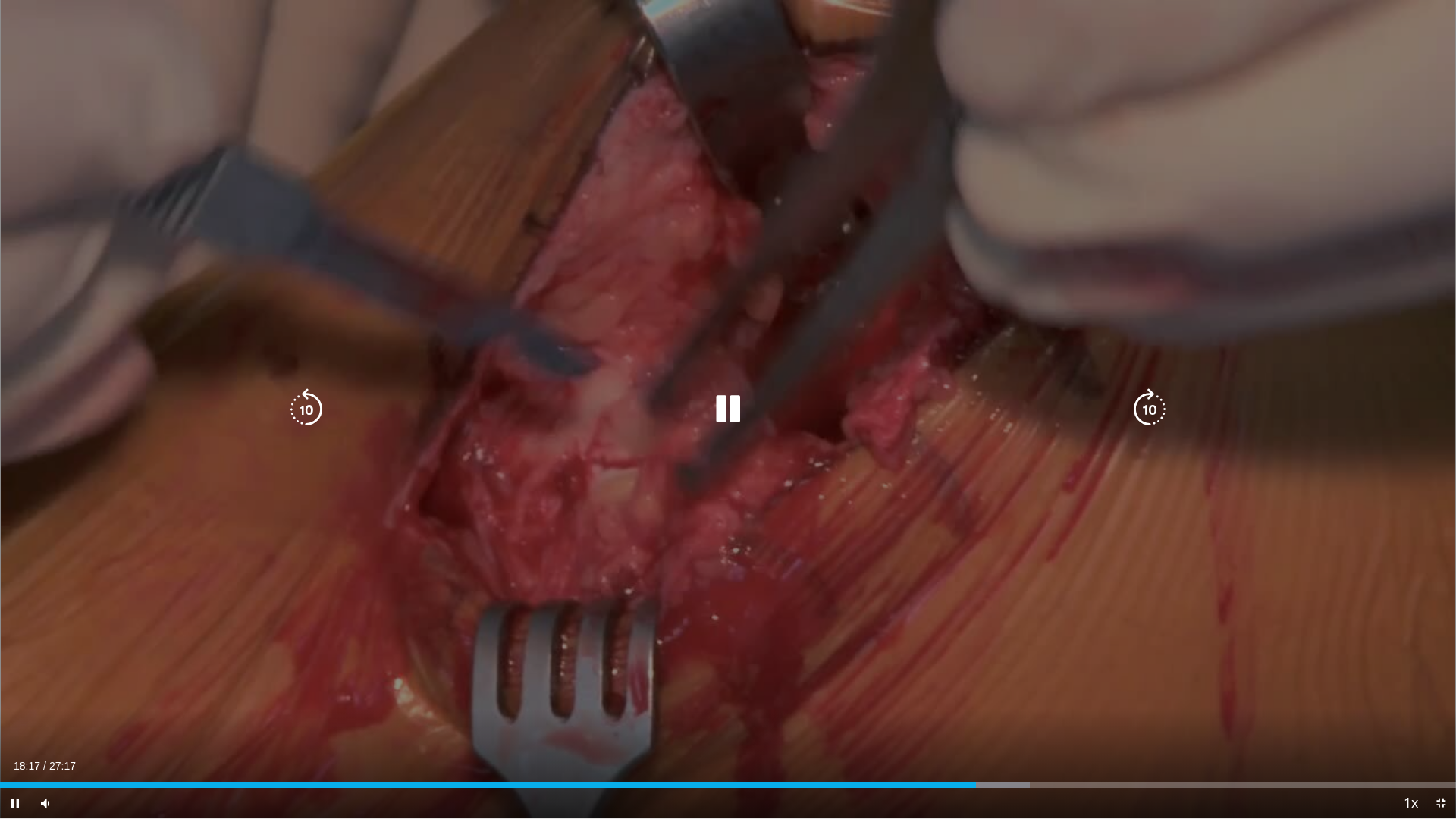
click at [589, 424] on div "Video Player" at bounding box center [728, 410] width 873 height 30
click at [739, 415] on icon "Video Player" at bounding box center [728, 410] width 42 height 42
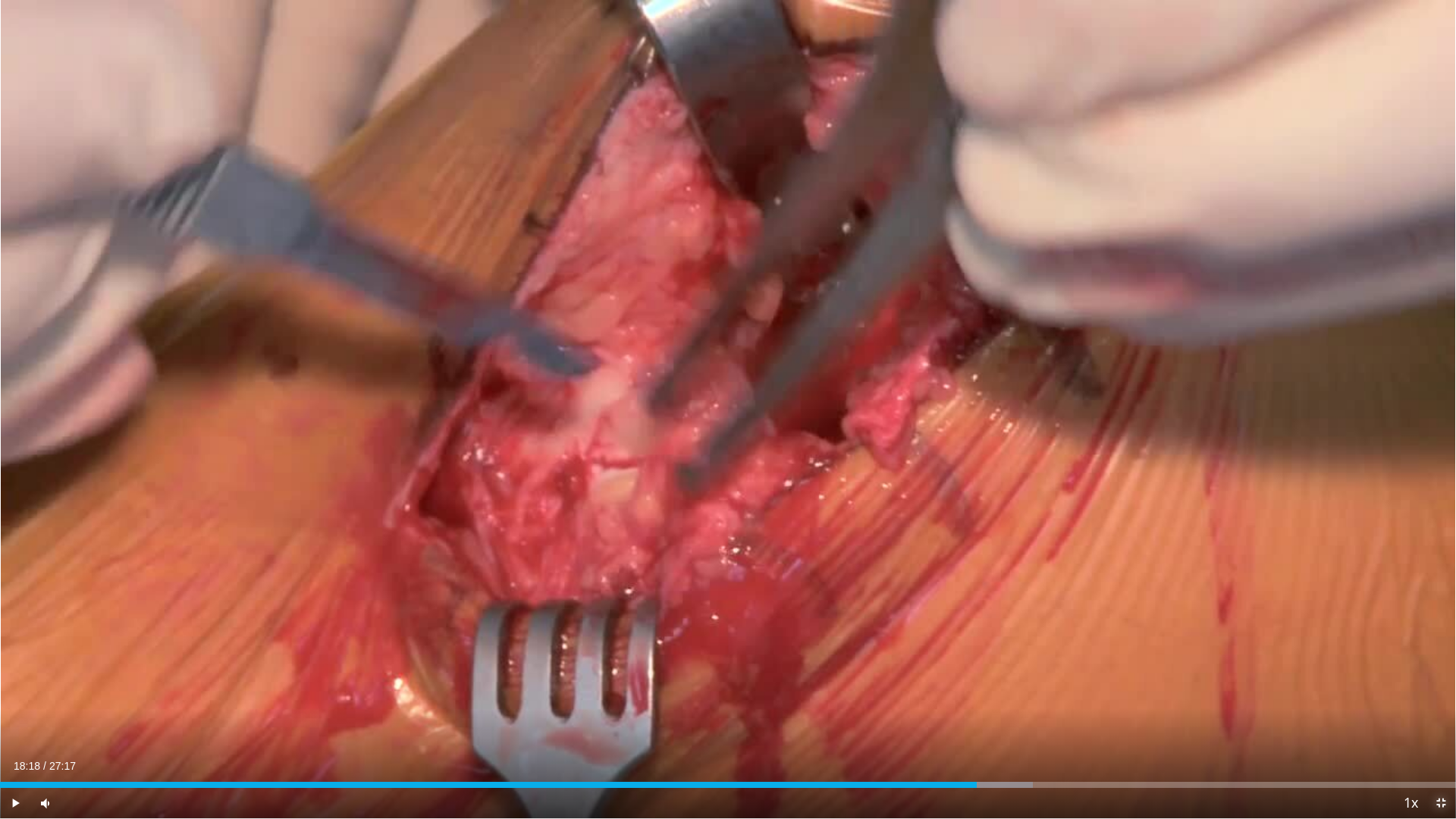
drag, startPoint x: 1443, startPoint y: 813, endPoint x: 1383, endPoint y: 717, distance: 113.2
click at [1443, 725] on span "Video Player" at bounding box center [1441, 804] width 30 height 30
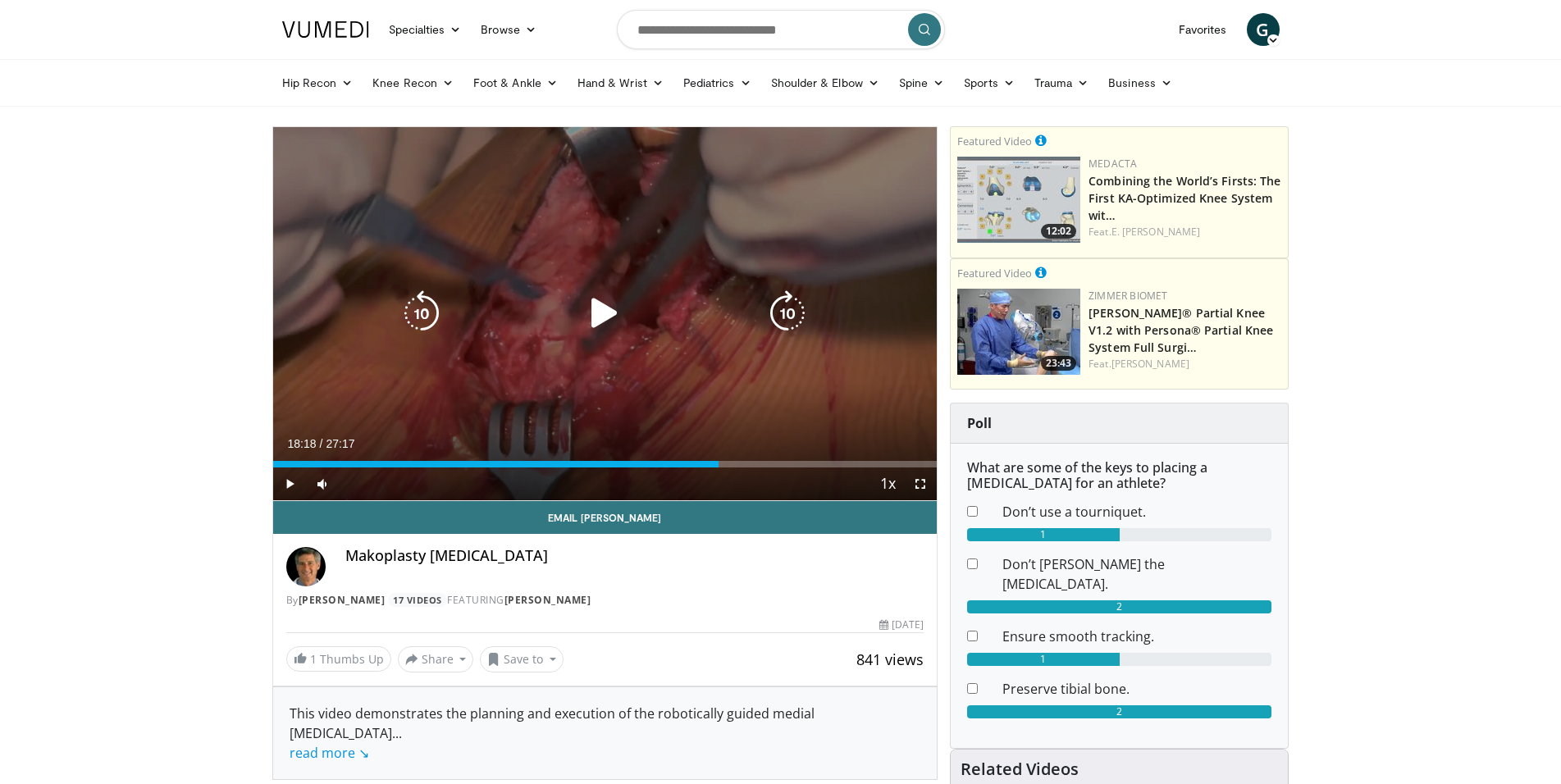
click at [626, 311] on icon "Video Player" at bounding box center [604, 313] width 46 height 46
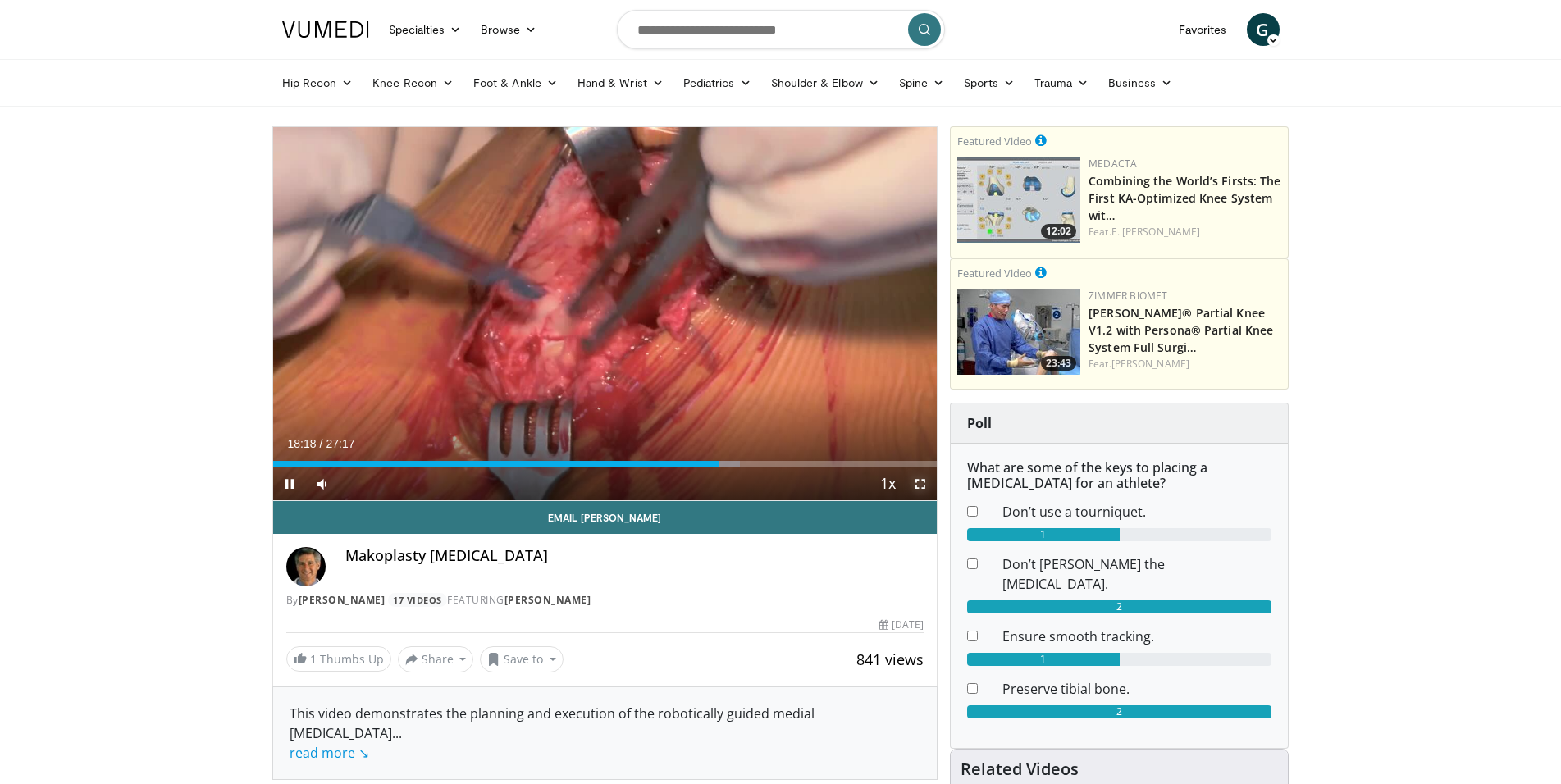
click at [920, 488] on span "Video Player" at bounding box center [920, 484] width 33 height 33
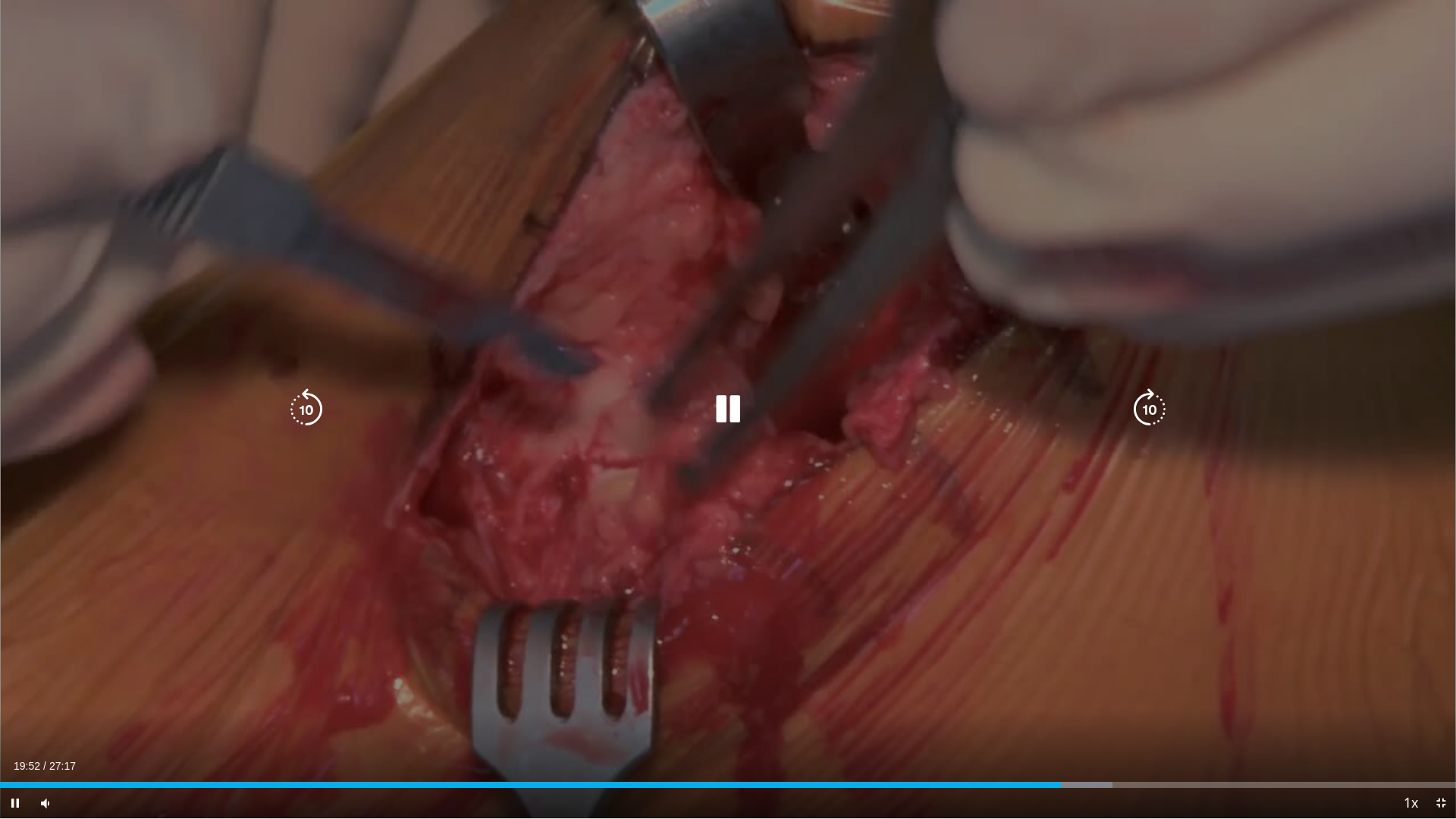
click at [728, 411] on icon "Video Player" at bounding box center [728, 410] width 42 height 42
